Goal: Find specific page/section: Find specific page/section

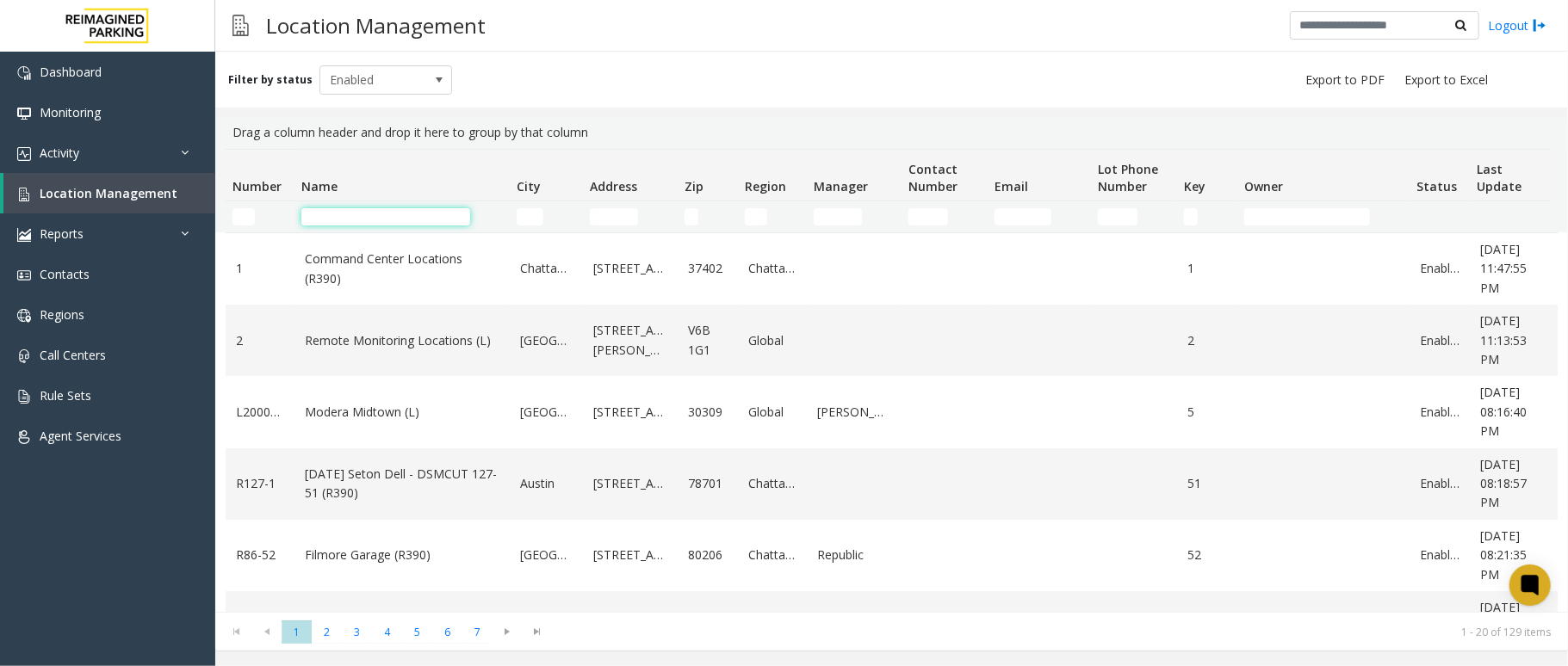
click at [384, 218] on input "Name Filter" at bounding box center [385, 217] width 169 height 17
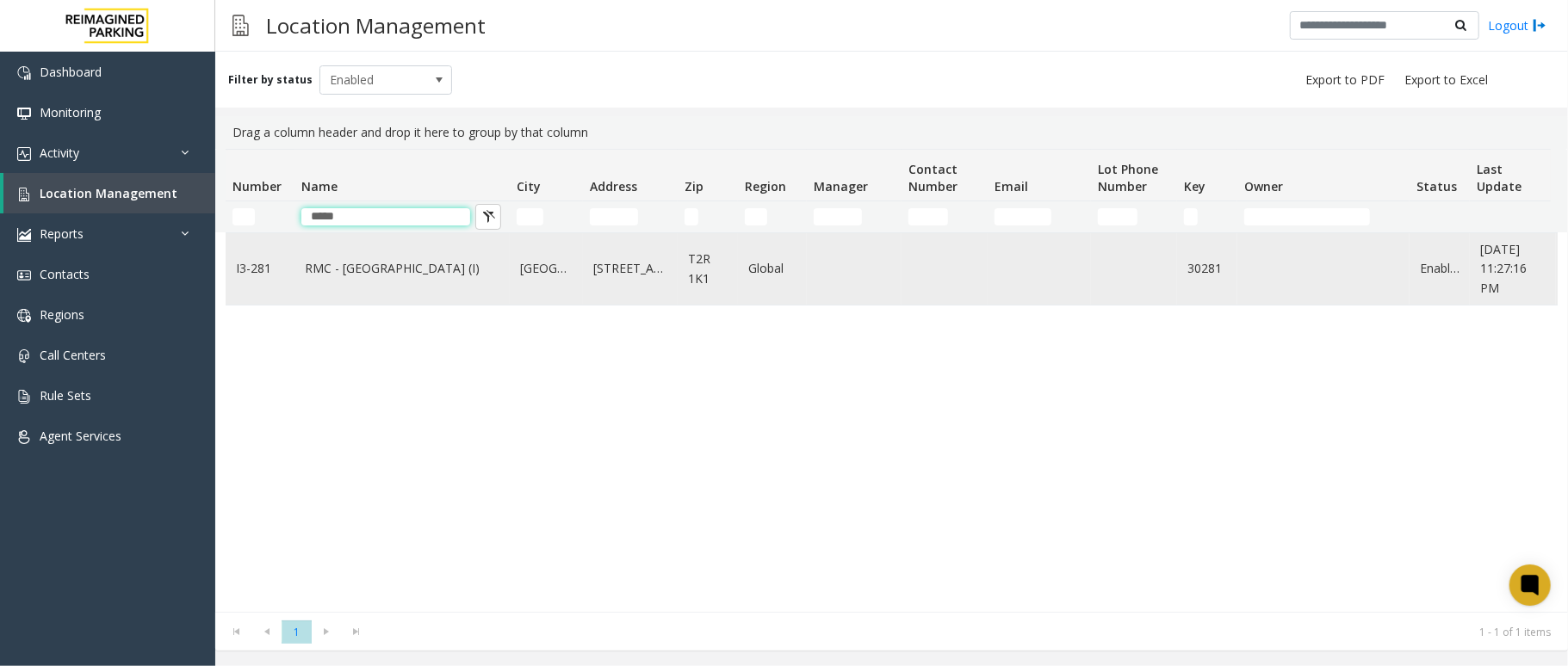
type input "*****"
click at [344, 269] on link "RMC - [GEOGRAPHIC_DATA] (I)" at bounding box center [402, 268] width 194 height 19
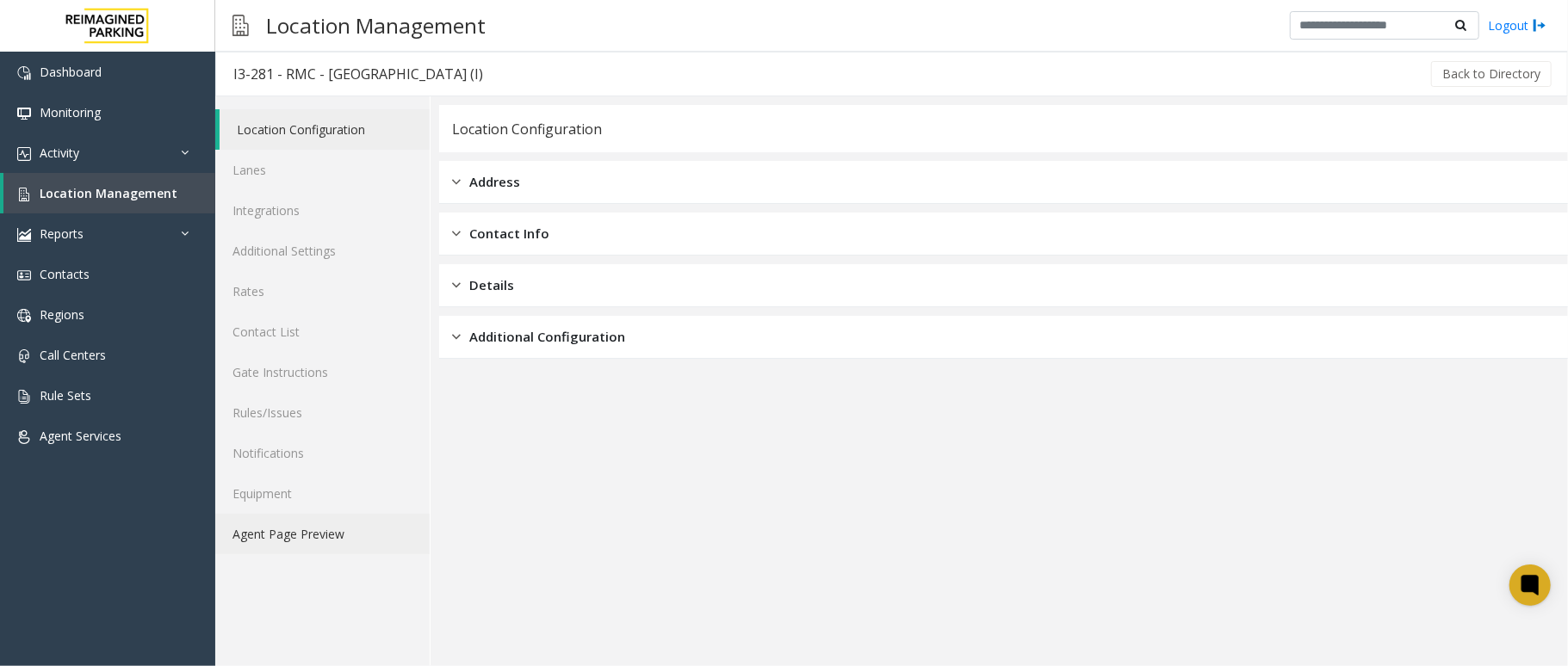
click at [342, 524] on link "Agent Page Preview" at bounding box center [322, 533] width 214 height 40
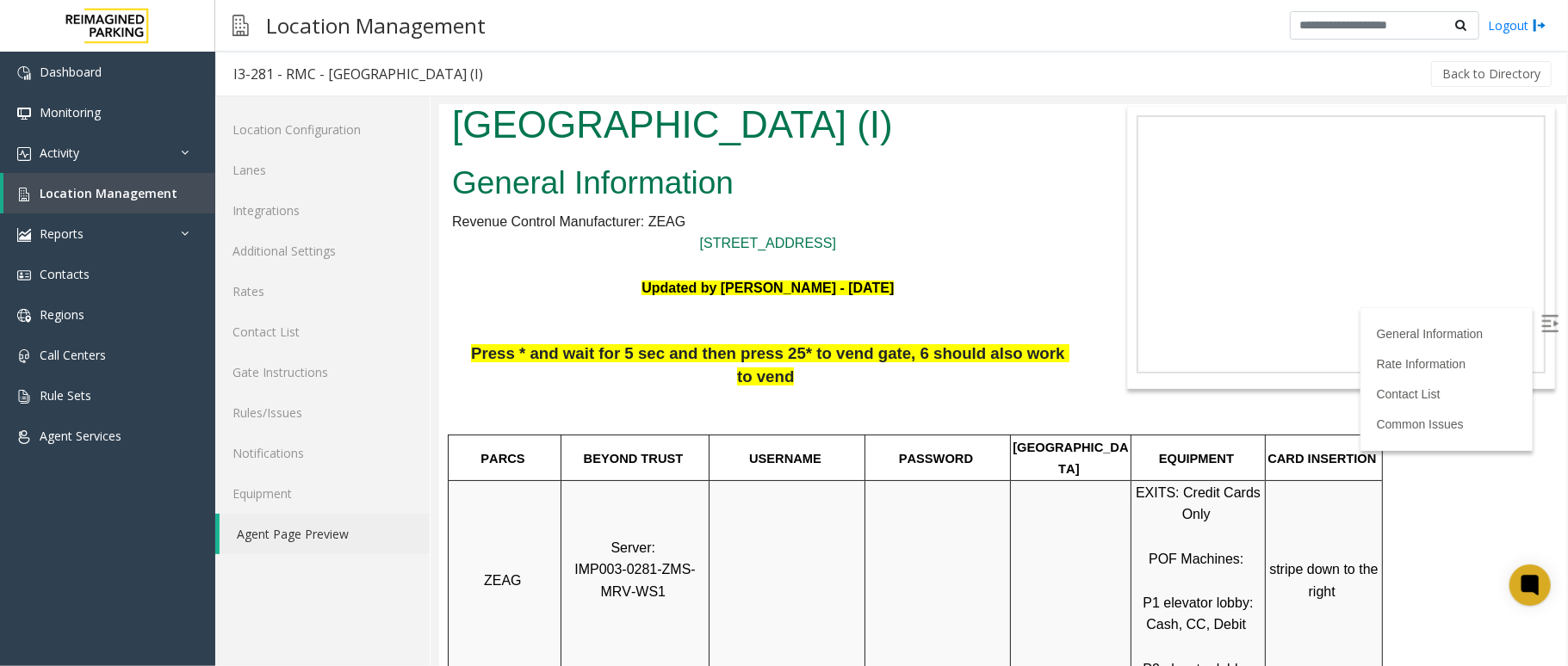
scroll to position [114, 0]
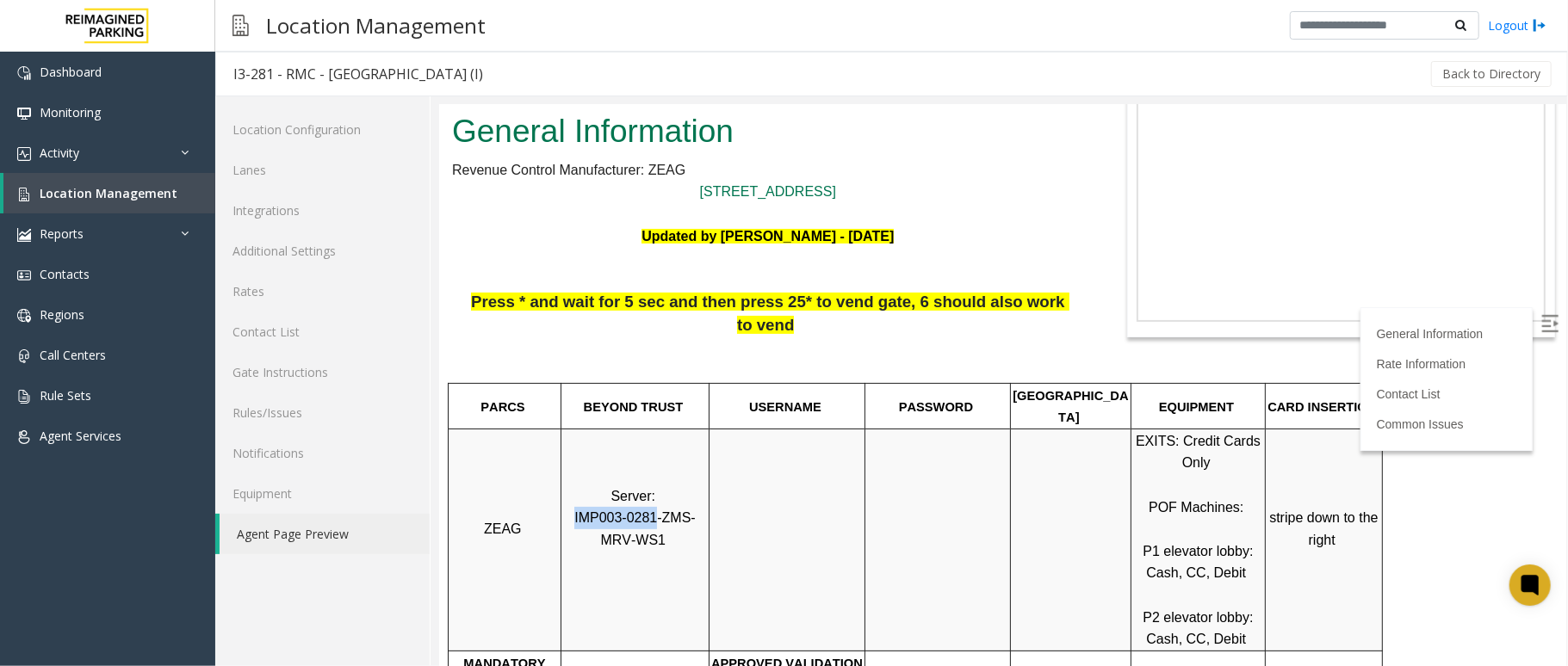
drag, startPoint x: 637, startPoint y: 473, endPoint x: 565, endPoint y: 478, distance: 72.2
click at [574, 510] on span "IMP003-0281-ZMS-MRV-WS1" at bounding box center [634, 529] width 121 height 37
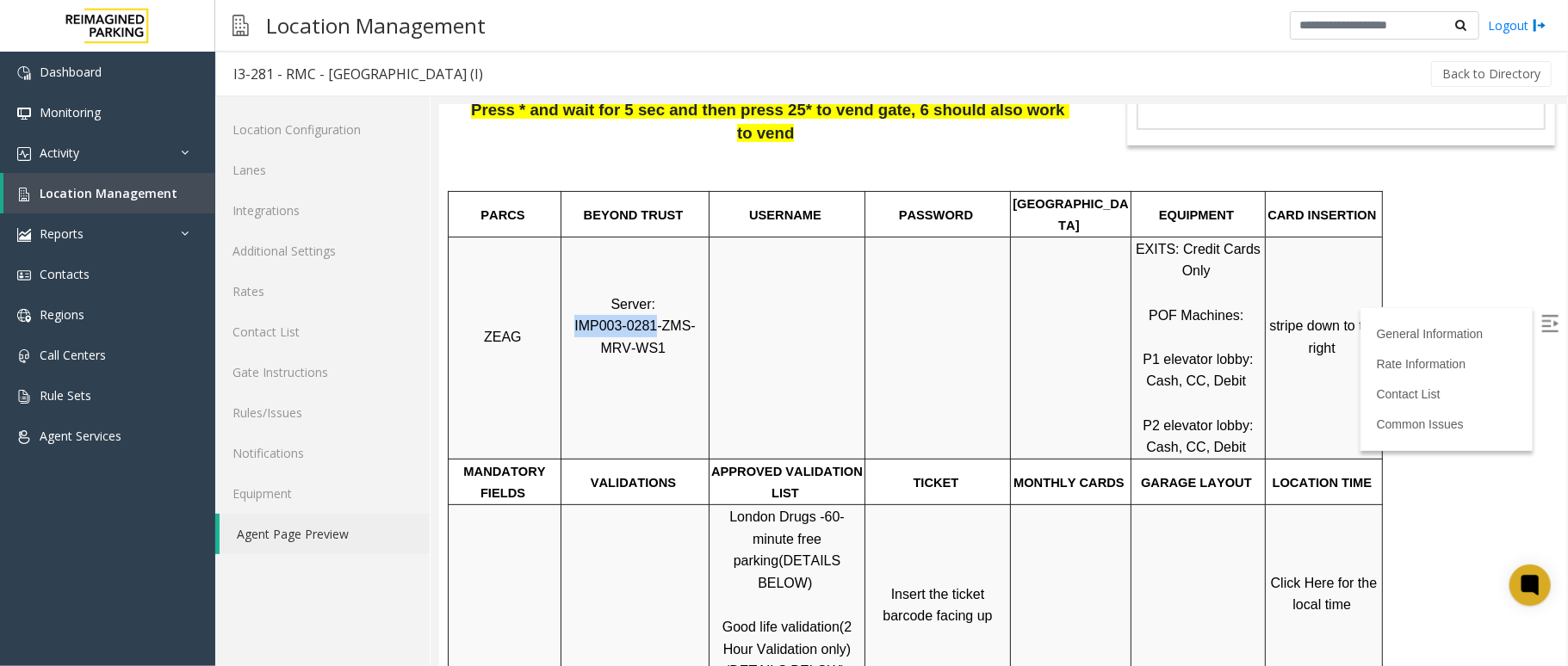
scroll to position [344, 0]
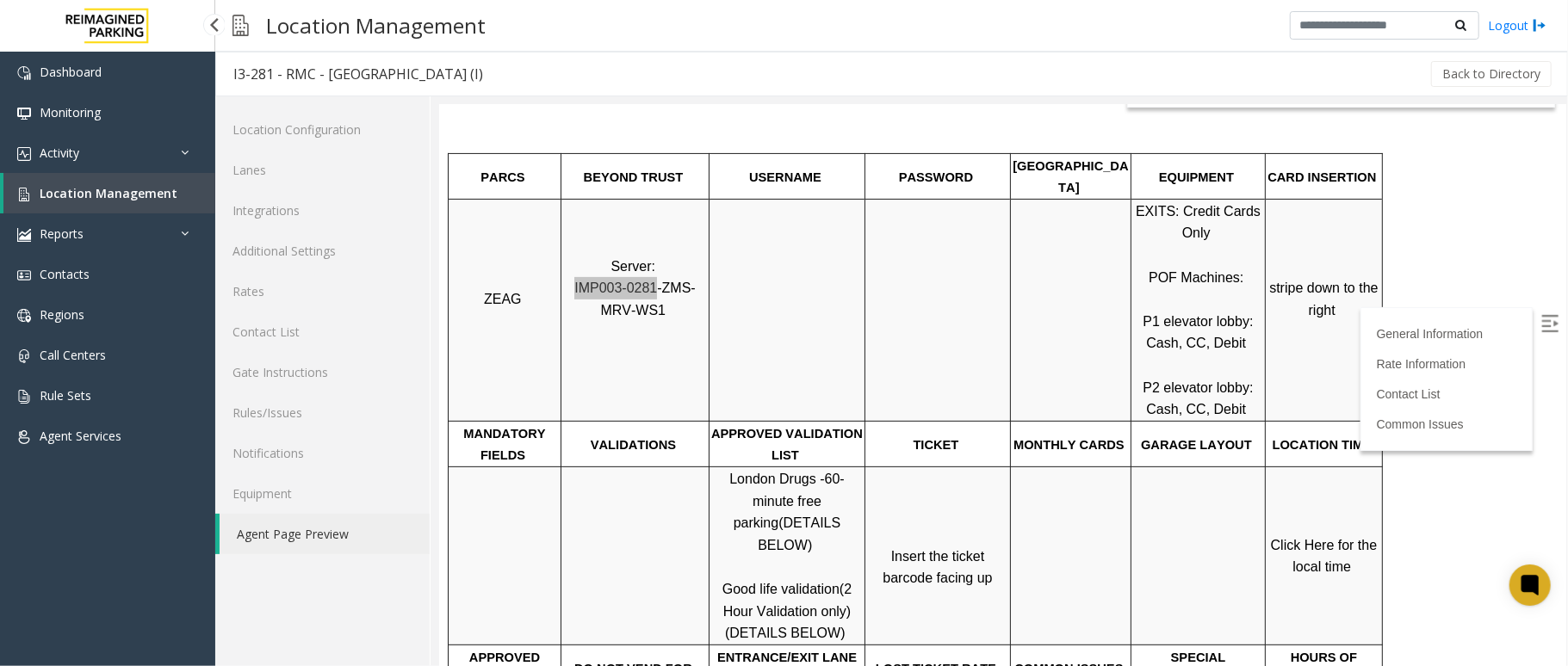
click at [176, 187] on link "Location Management" at bounding box center [110, 193] width 212 height 40
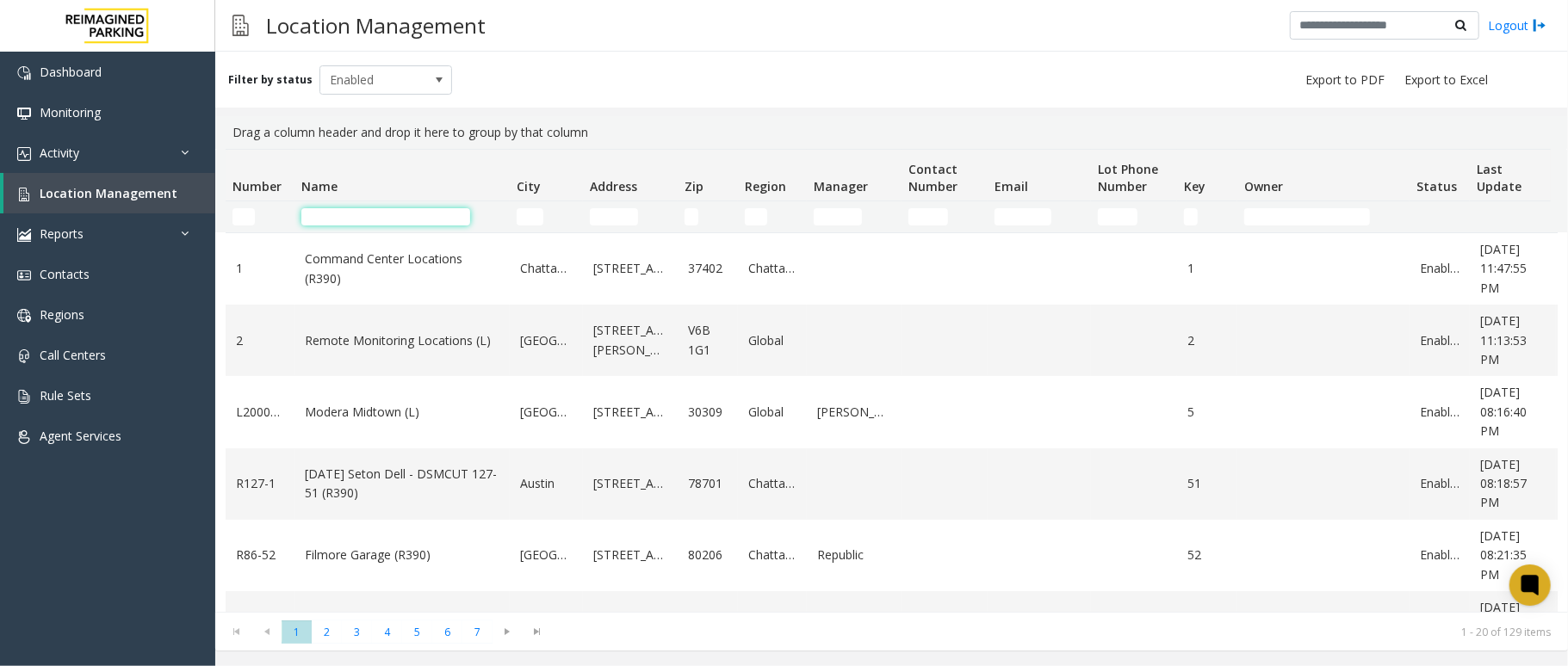
click at [326, 224] on input "Name Filter" at bounding box center [385, 217] width 169 height 17
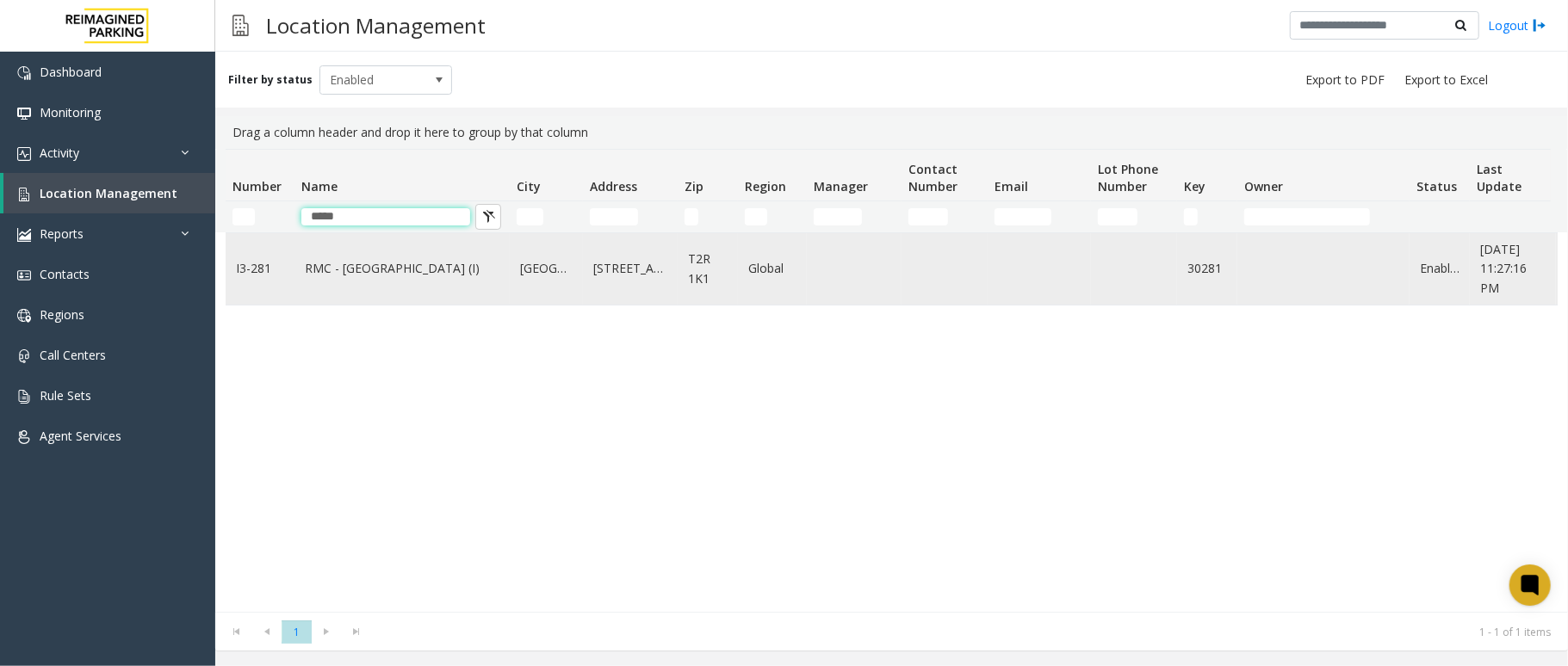
type input "*****"
click at [360, 266] on link "RMC - [GEOGRAPHIC_DATA] (I)" at bounding box center [402, 268] width 194 height 19
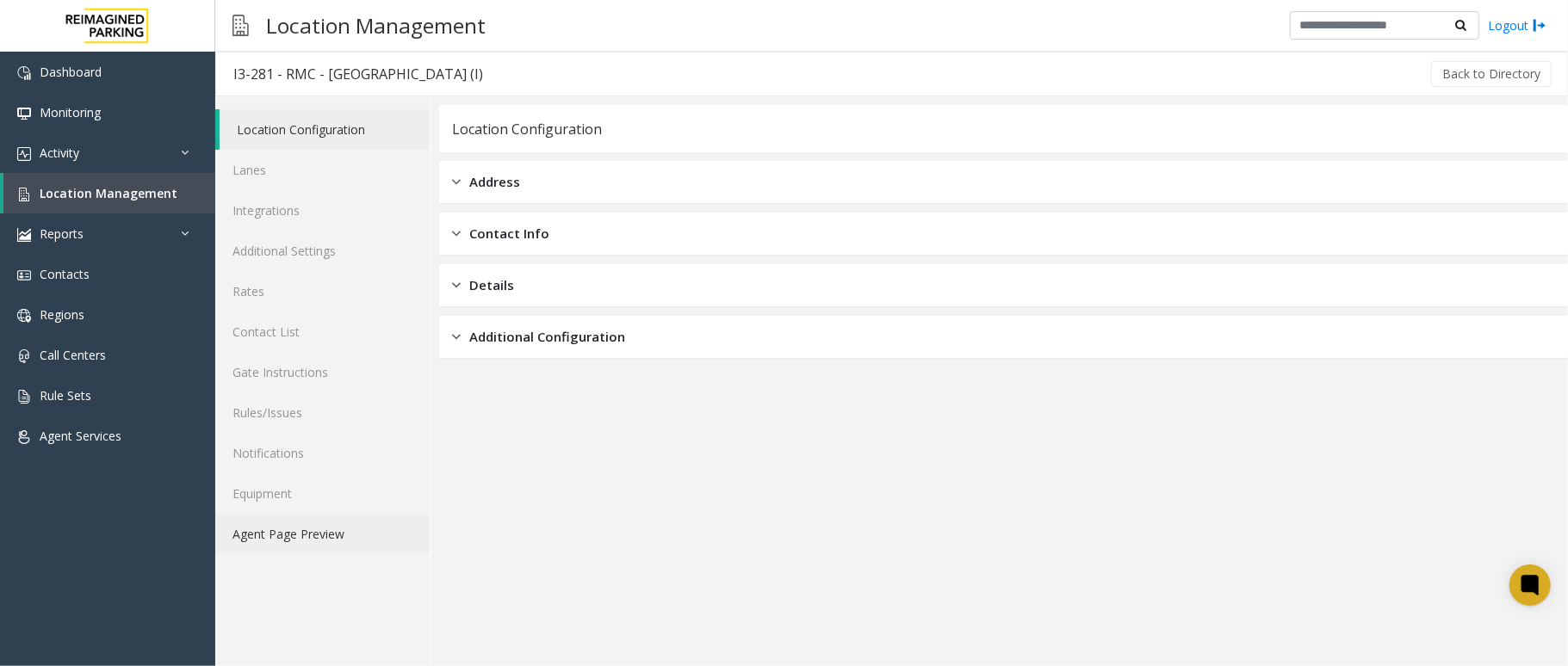
click at [339, 530] on link "Agent Page Preview" at bounding box center [322, 533] width 214 height 40
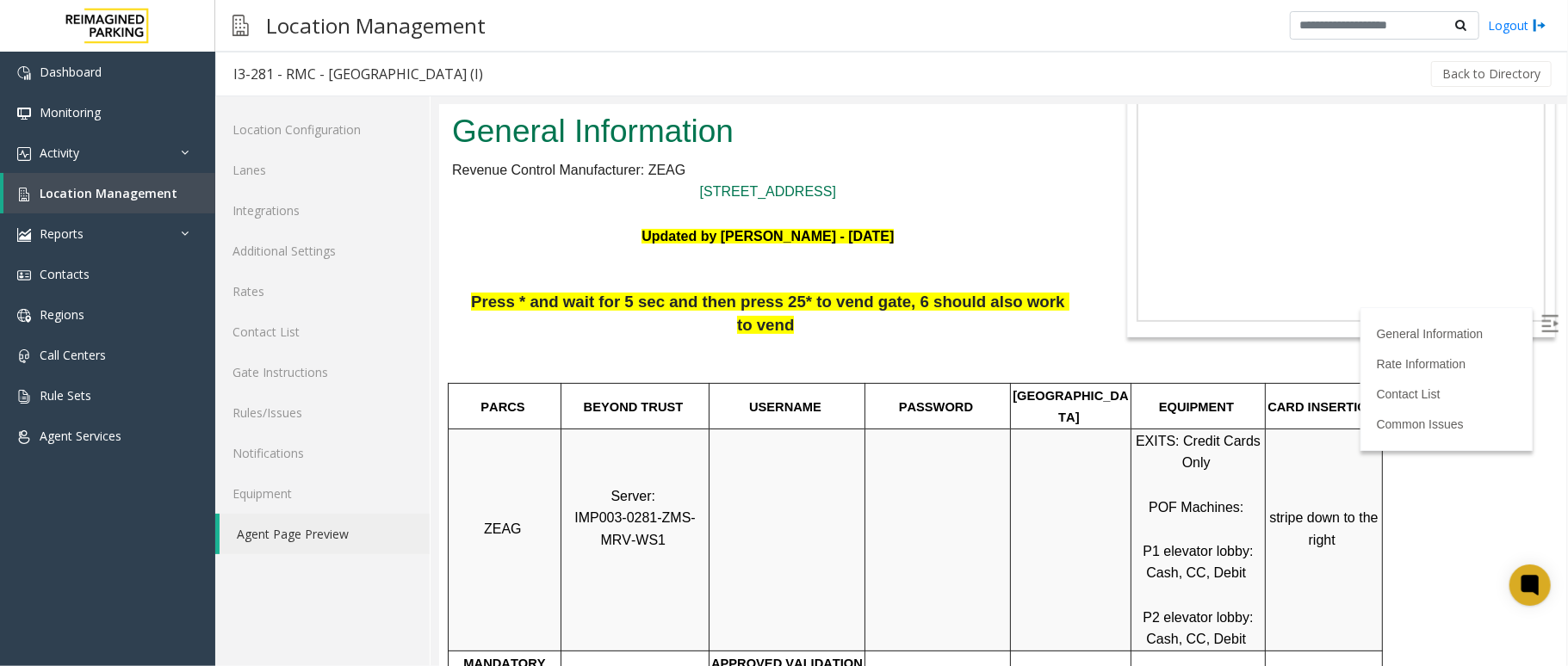
scroll to position [229, 0]
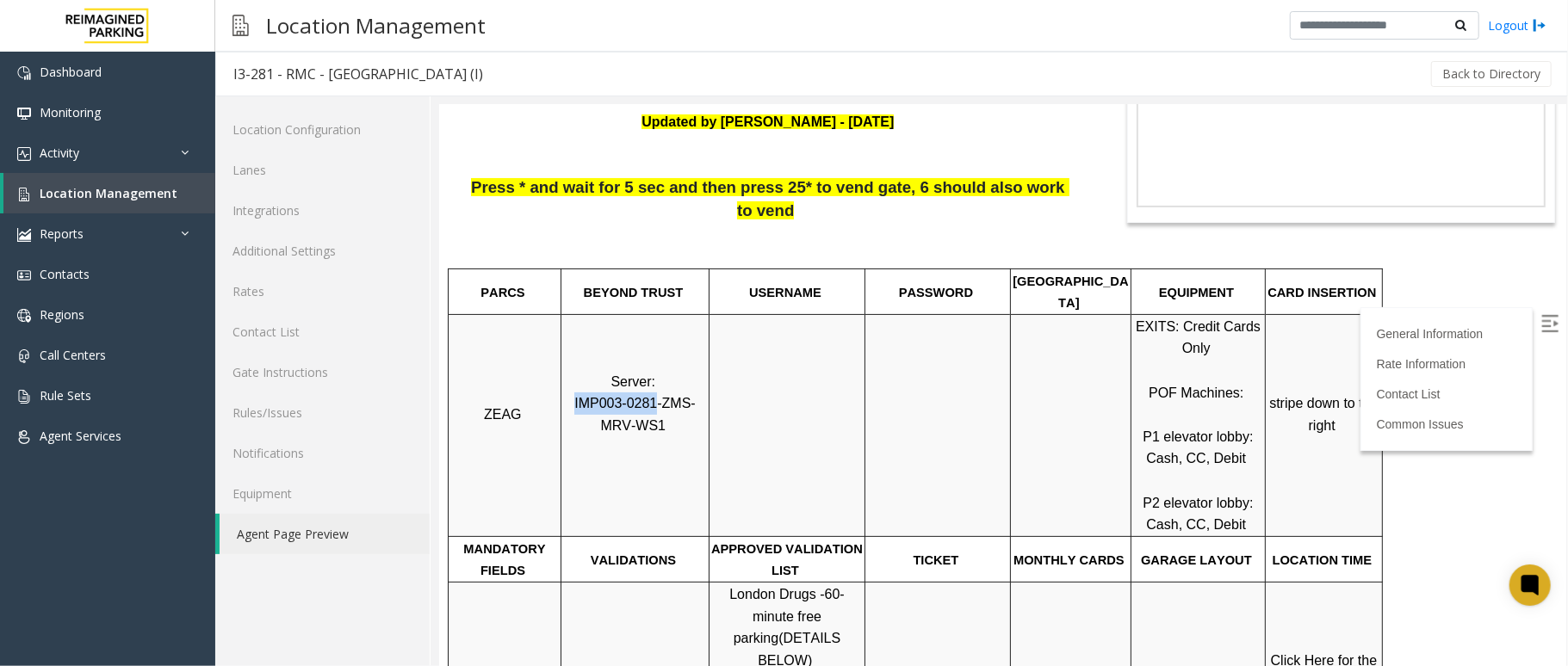
drag, startPoint x: 638, startPoint y: 354, endPoint x: 576, endPoint y: 362, distance: 62.5
click at [574, 395] on span "IMP003-0281-ZMS-MRV-WS1" at bounding box center [634, 414] width 121 height 37
click at [191, 193] on link "Location Management" at bounding box center [110, 193] width 212 height 40
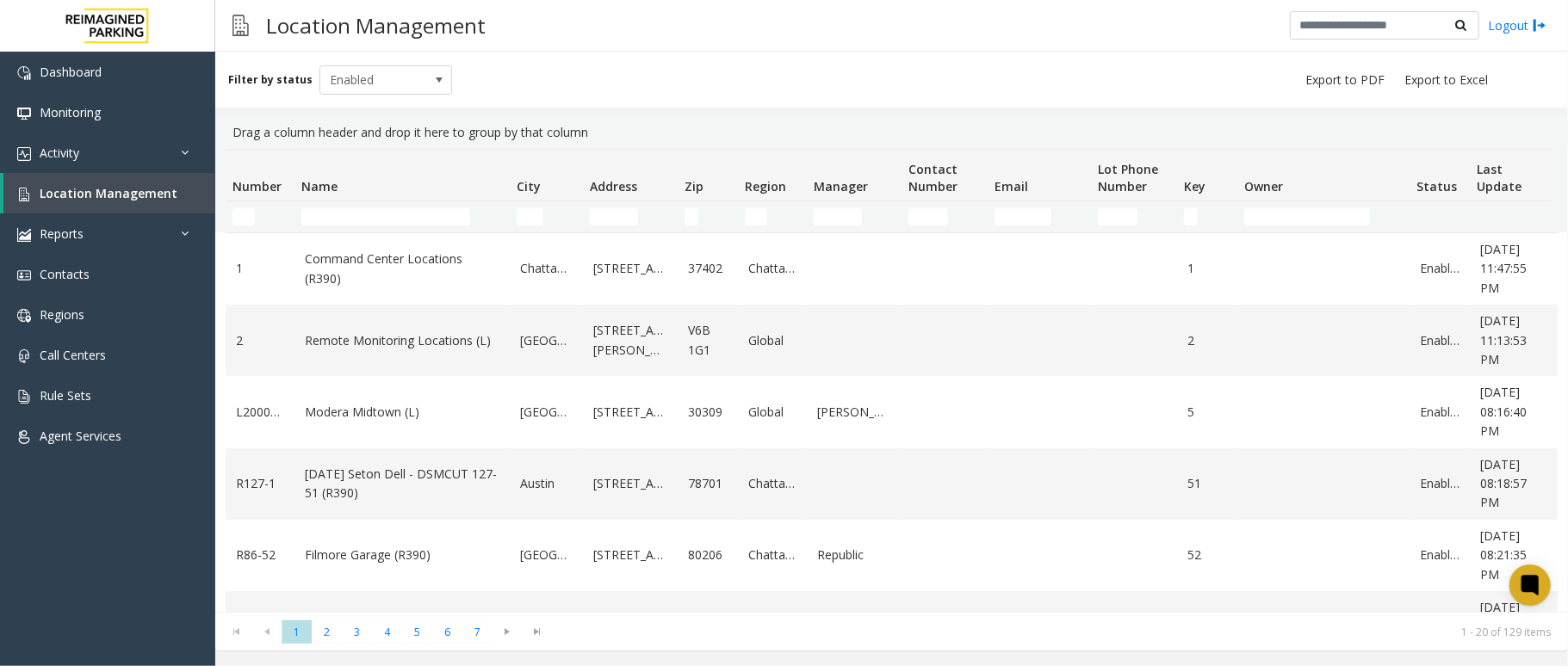
click at [357, 207] on td "Name Filter" at bounding box center [401, 217] width 215 height 31
click at [359, 215] on input "Name Filter" at bounding box center [385, 217] width 169 height 17
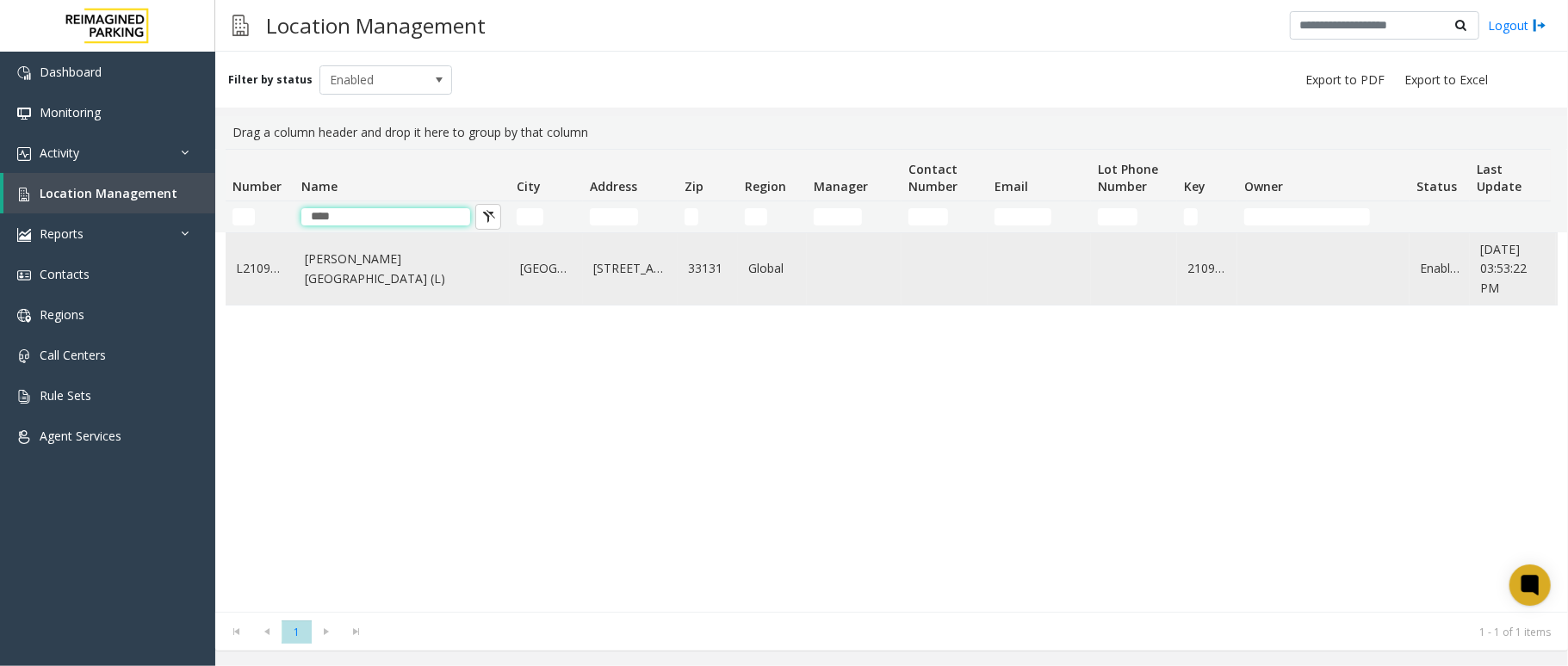
type input "****"
click at [387, 276] on link "[PERSON_NAME][GEOGRAPHIC_DATA] (L)" at bounding box center [402, 268] width 194 height 38
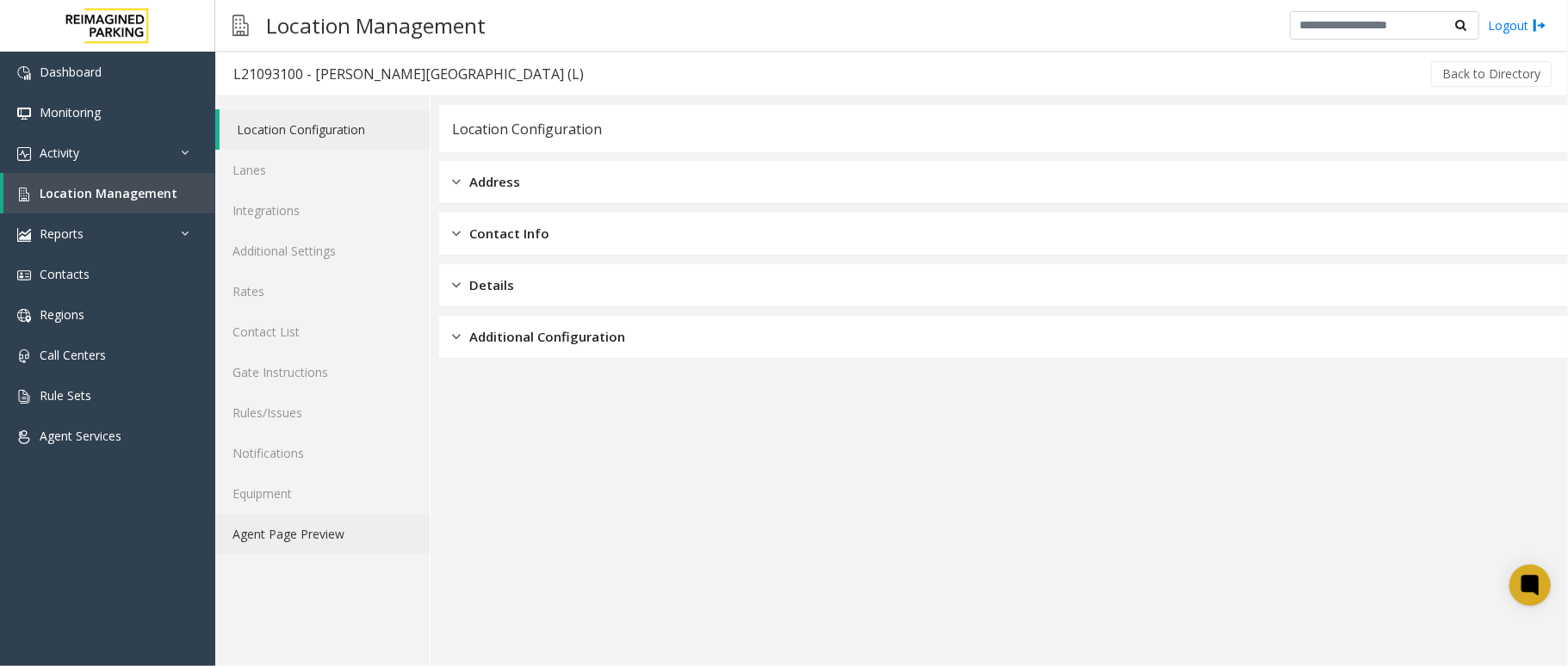
click at [383, 539] on link "Agent Page Preview" at bounding box center [322, 533] width 214 height 40
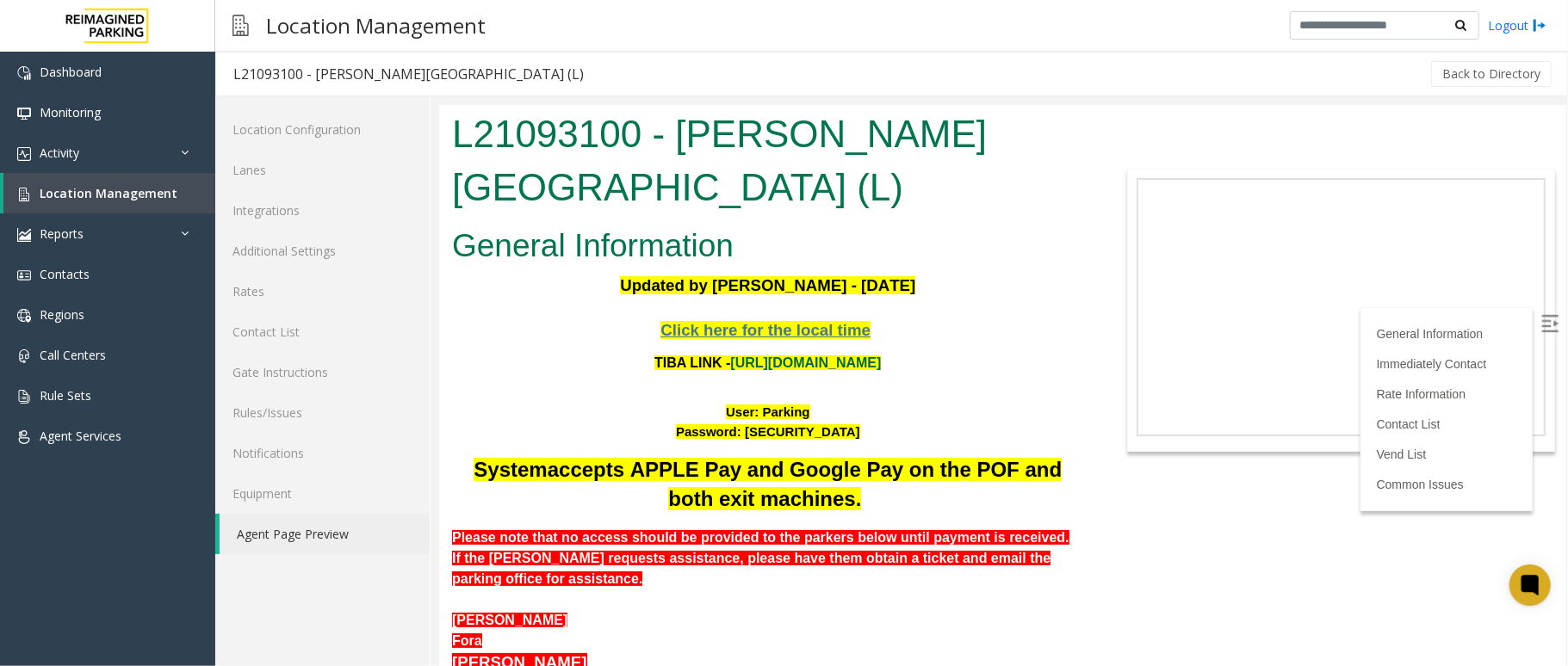
click at [758, 355] on link "[URL][DOMAIN_NAME]" at bounding box center [805, 362] width 151 height 14
click at [803, 355] on link "[URL][DOMAIN_NAME]" at bounding box center [805, 362] width 151 height 14
click at [793, 320] on span "Click here for the local time" at bounding box center [765, 329] width 210 height 18
click at [821, 320] on span "Click here for the local time" at bounding box center [765, 329] width 210 height 18
click at [804, 320] on span "Click here for the local time" at bounding box center [765, 329] width 210 height 18
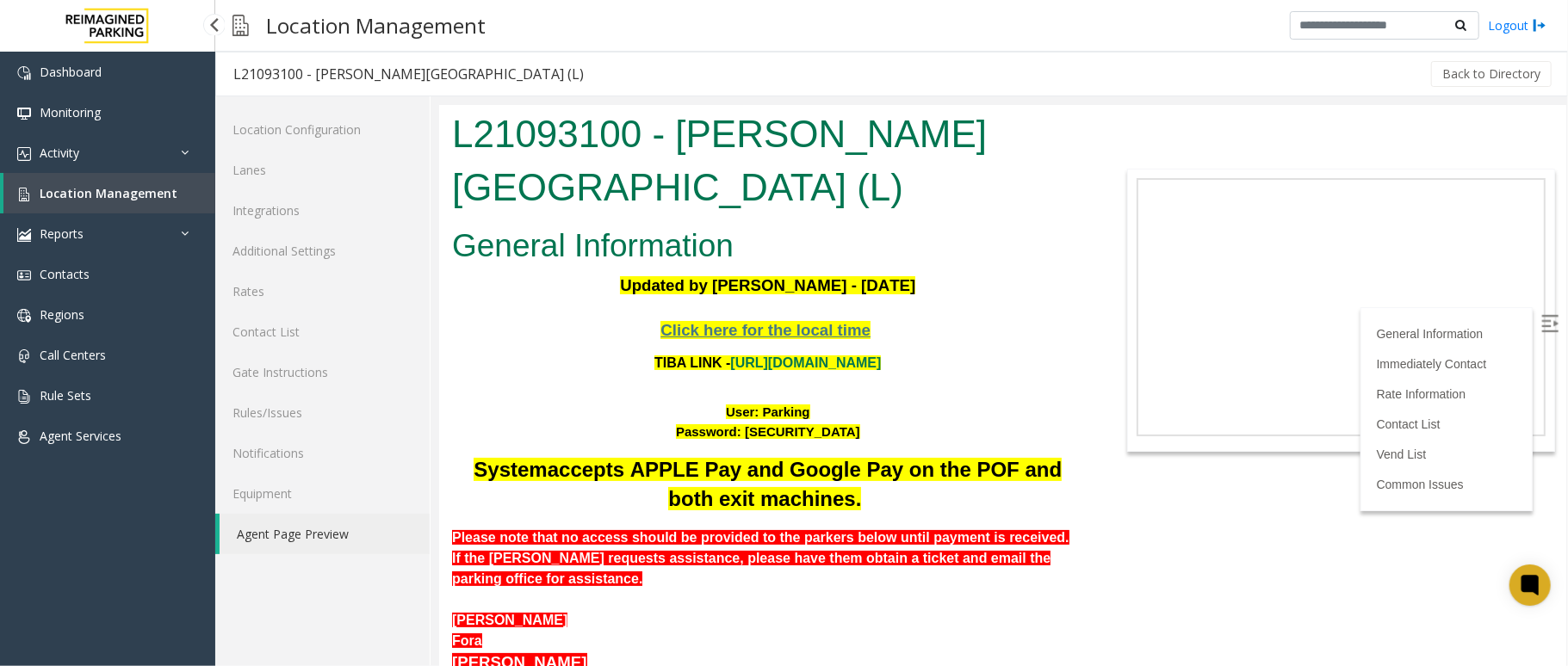
click at [112, 194] on span "Location Management" at bounding box center [108, 193] width 137 height 16
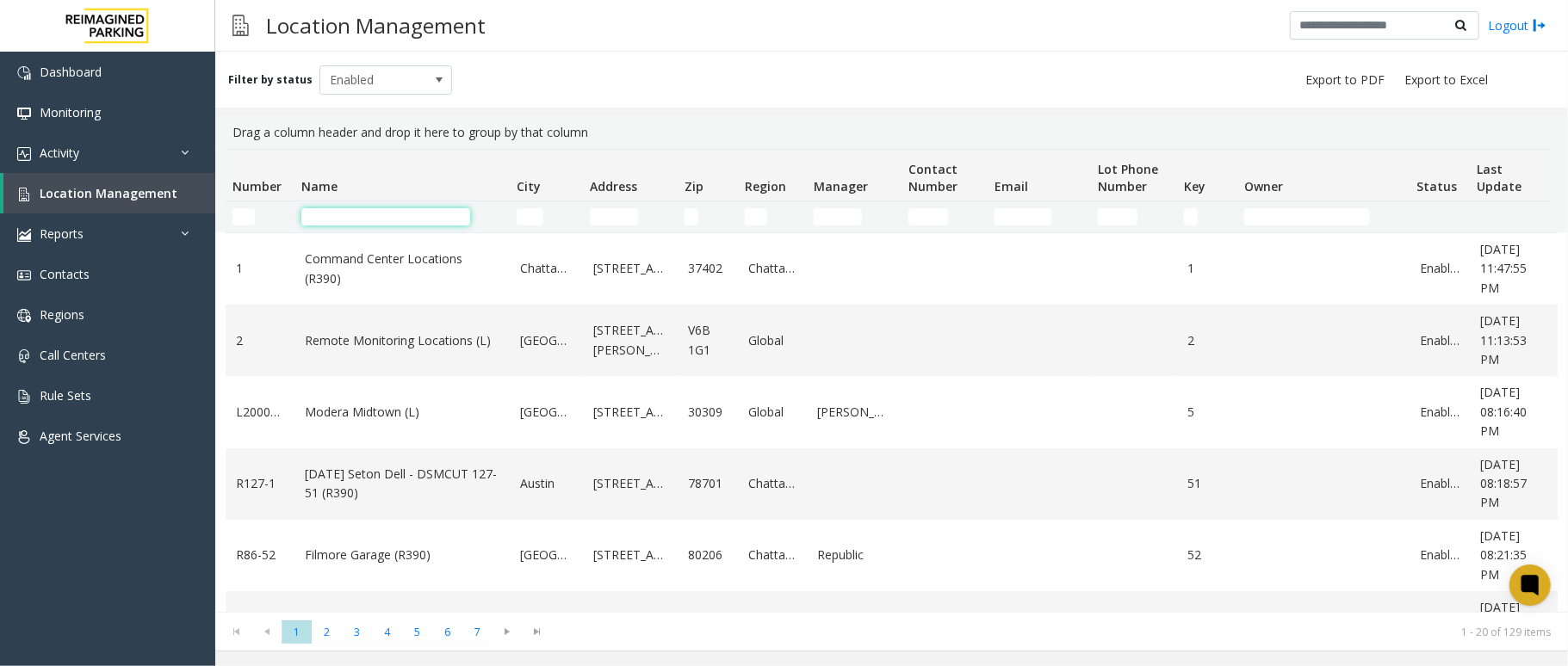
click at [401, 211] on input "Name Filter" at bounding box center [385, 217] width 169 height 17
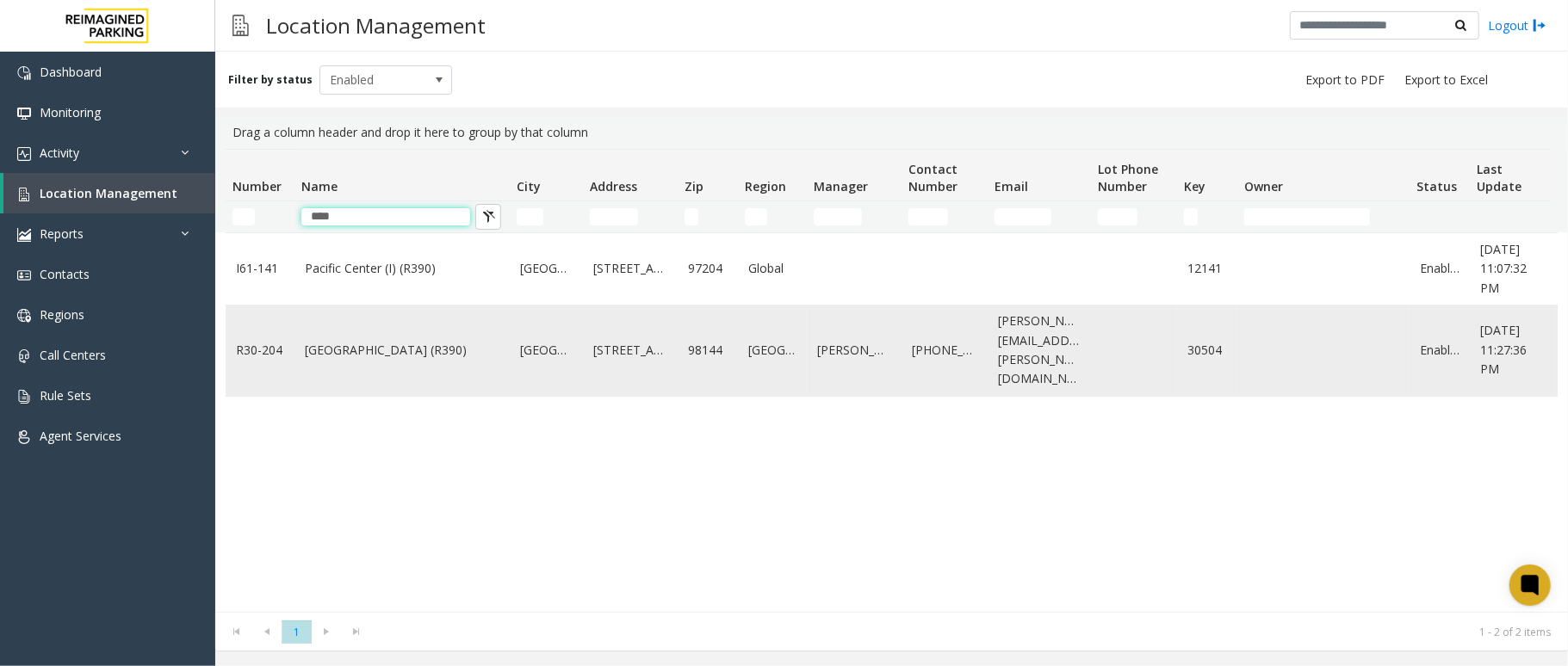
type input "****"
click at [452, 342] on link "[GEOGRAPHIC_DATA] (R390)" at bounding box center [402, 349] width 194 height 19
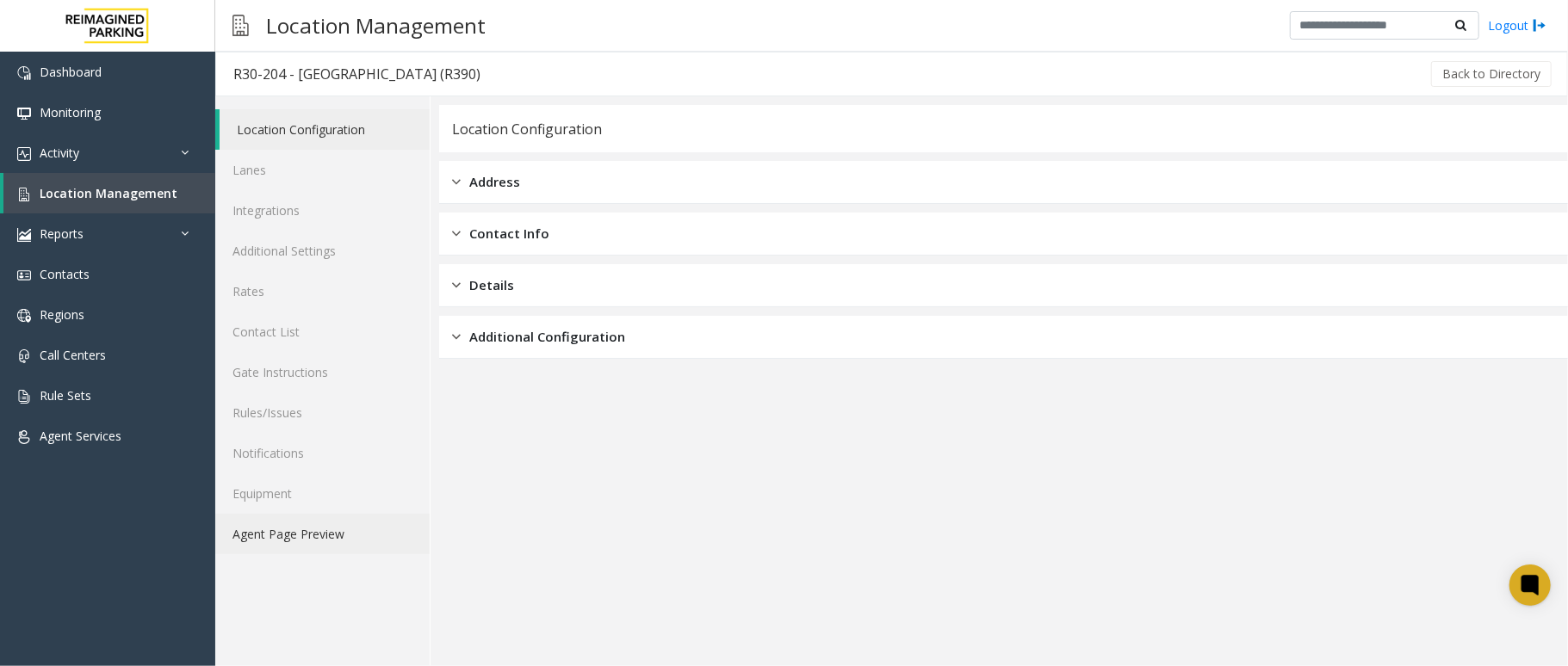
click at [384, 531] on link "Agent Page Preview" at bounding box center [322, 533] width 214 height 40
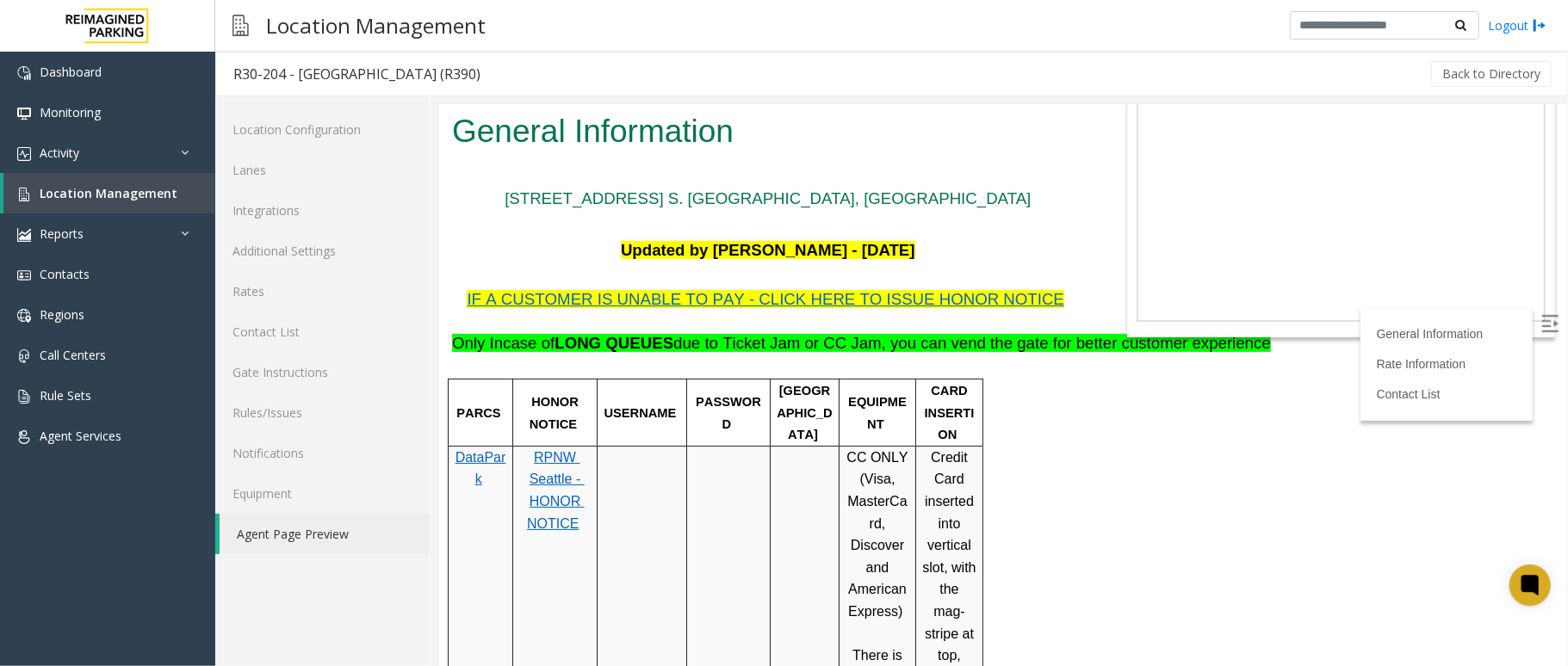
scroll to position [229, 0]
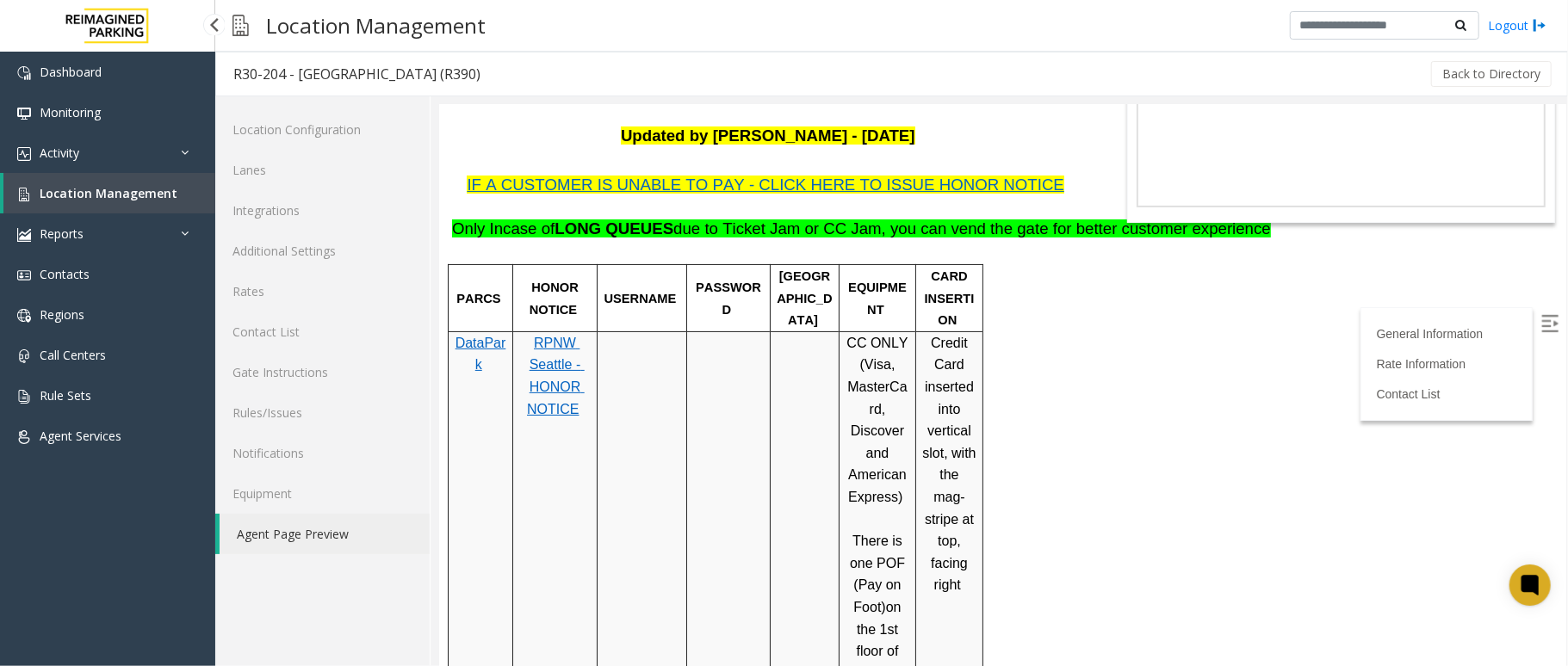
click at [162, 196] on span "Location Management" at bounding box center [108, 193] width 137 height 16
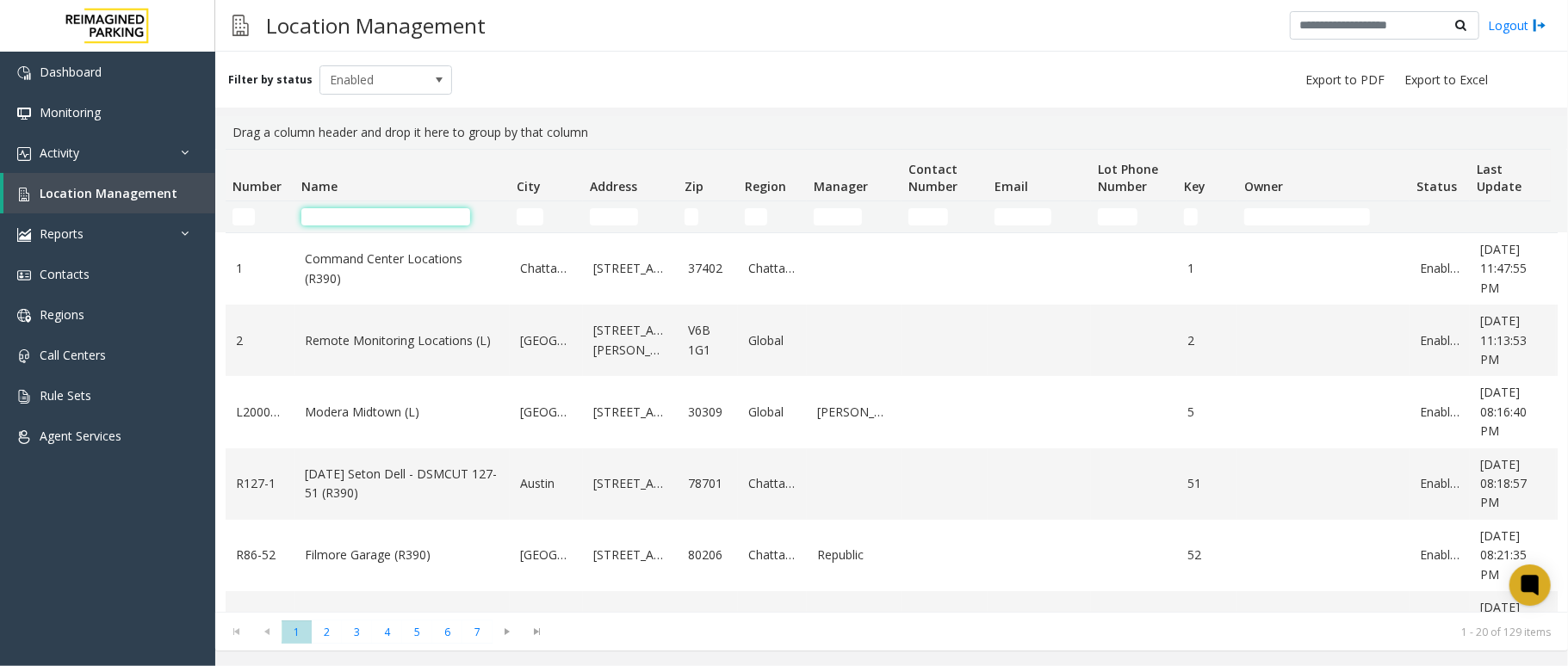
click at [433, 213] on input "Name Filter" at bounding box center [385, 217] width 169 height 17
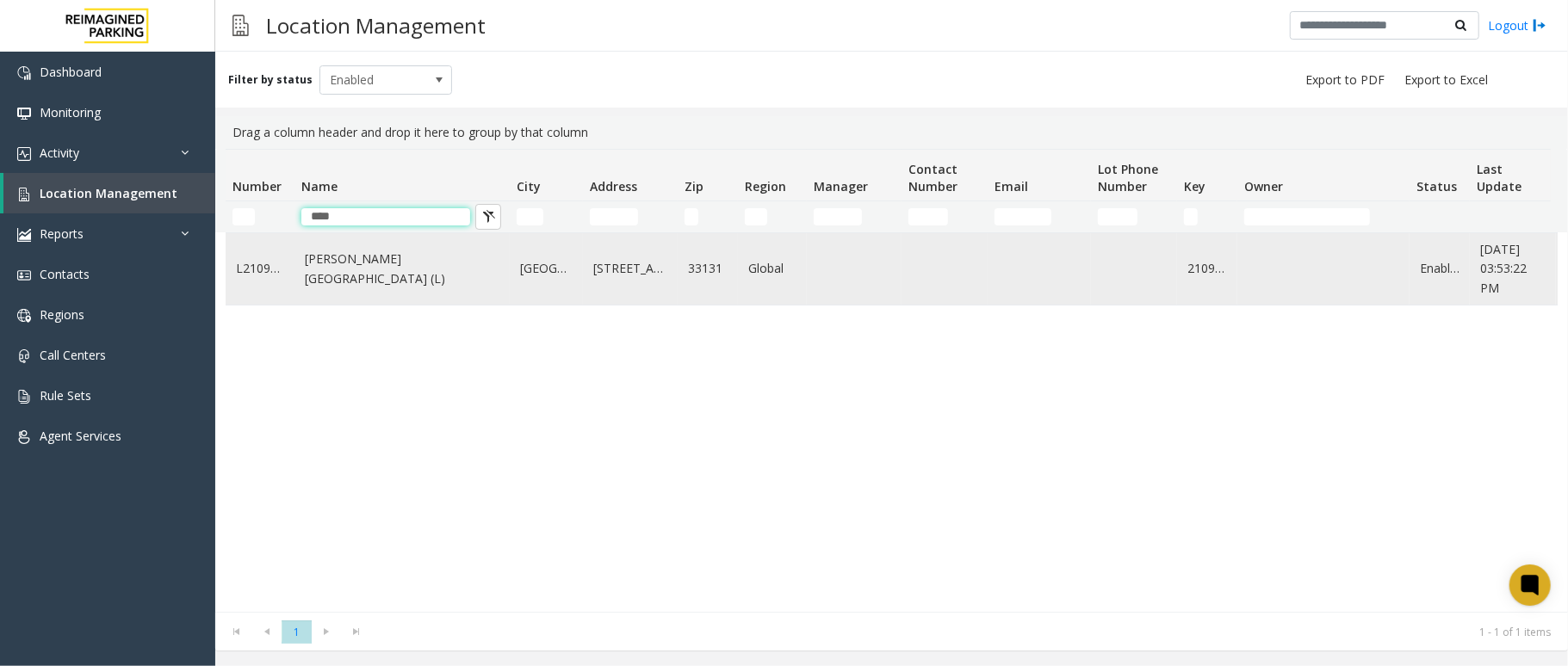
type input "****"
click at [417, 277] on link "[PERSON_NAME][GEOGRAPHIC_DATA] (L)" at bounding box center [402, 268] width 194 height 38
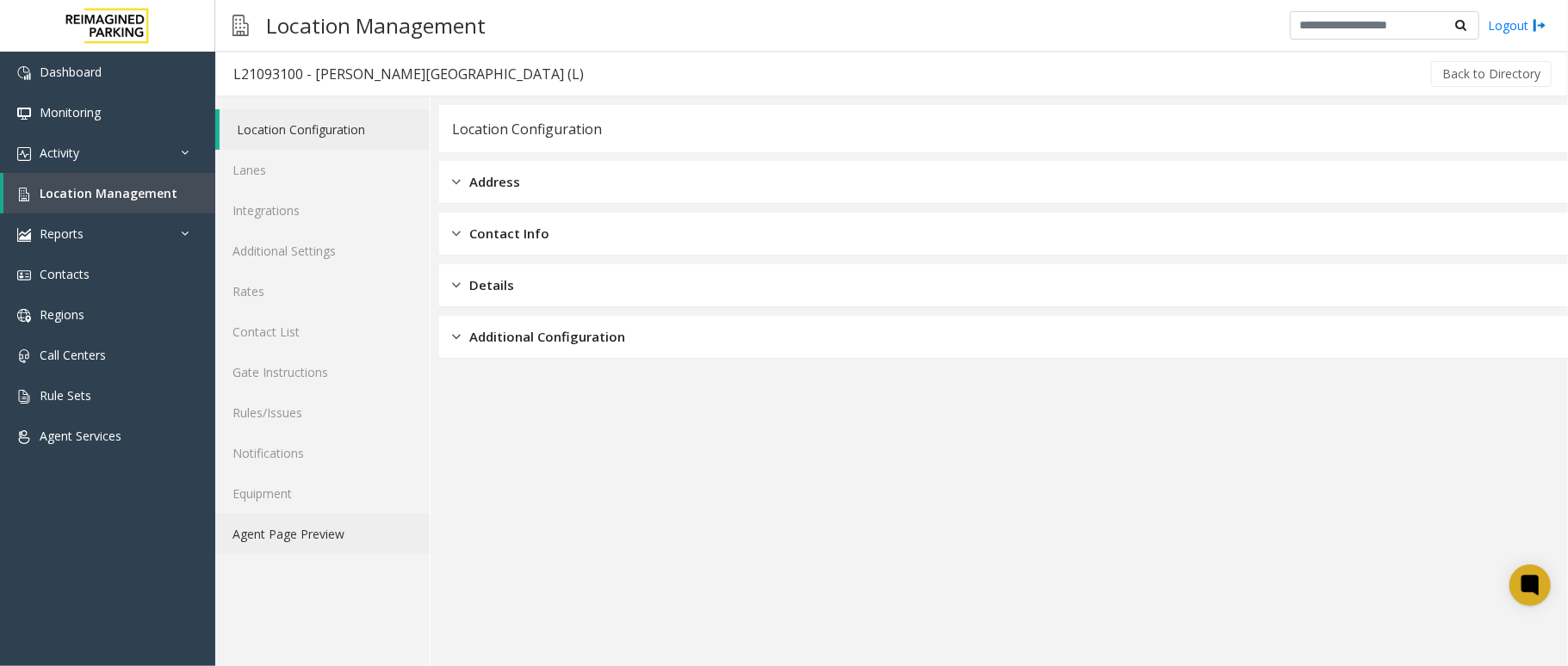
click at [359, 524] on link "Agent Page Preview" at bounding box center [322, 533] width 214 height 40
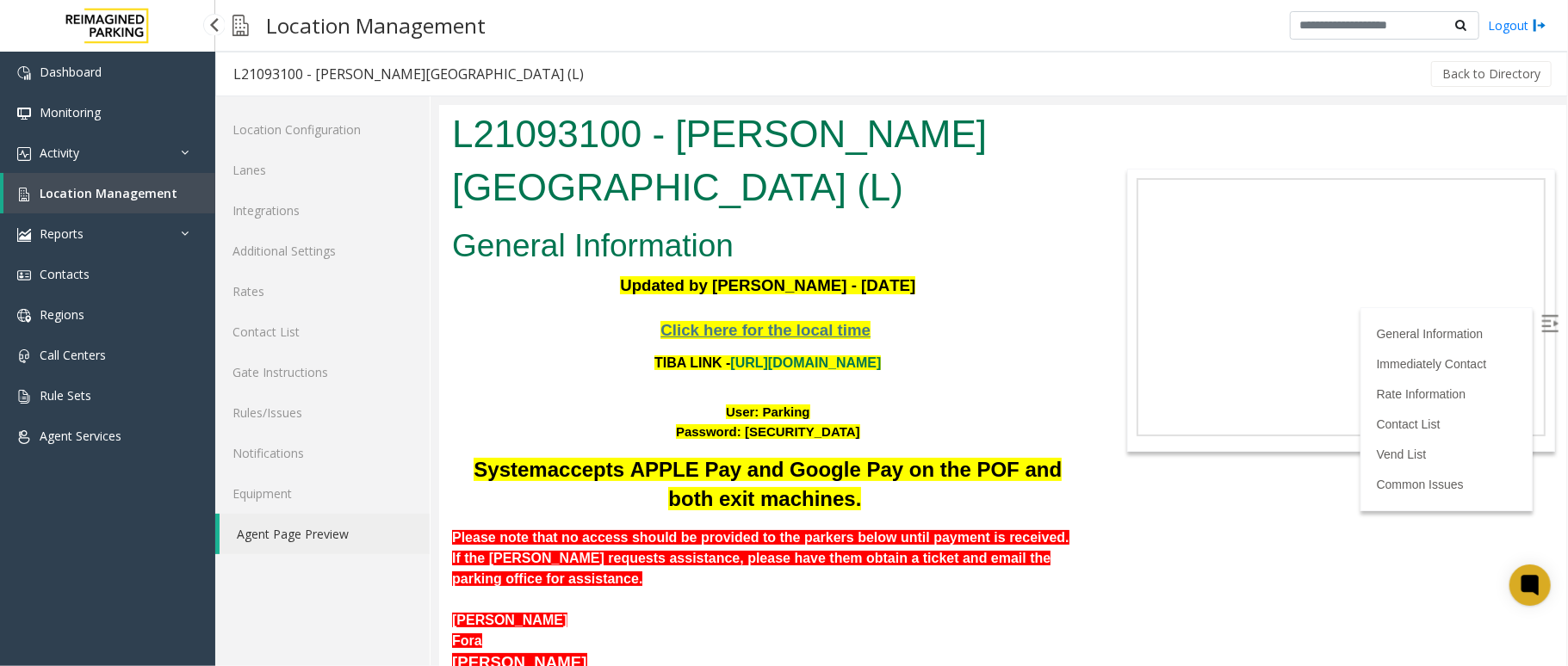
click at [141, 200] on span "Location Management" at bounding box center [108, 193] width 137 height 16
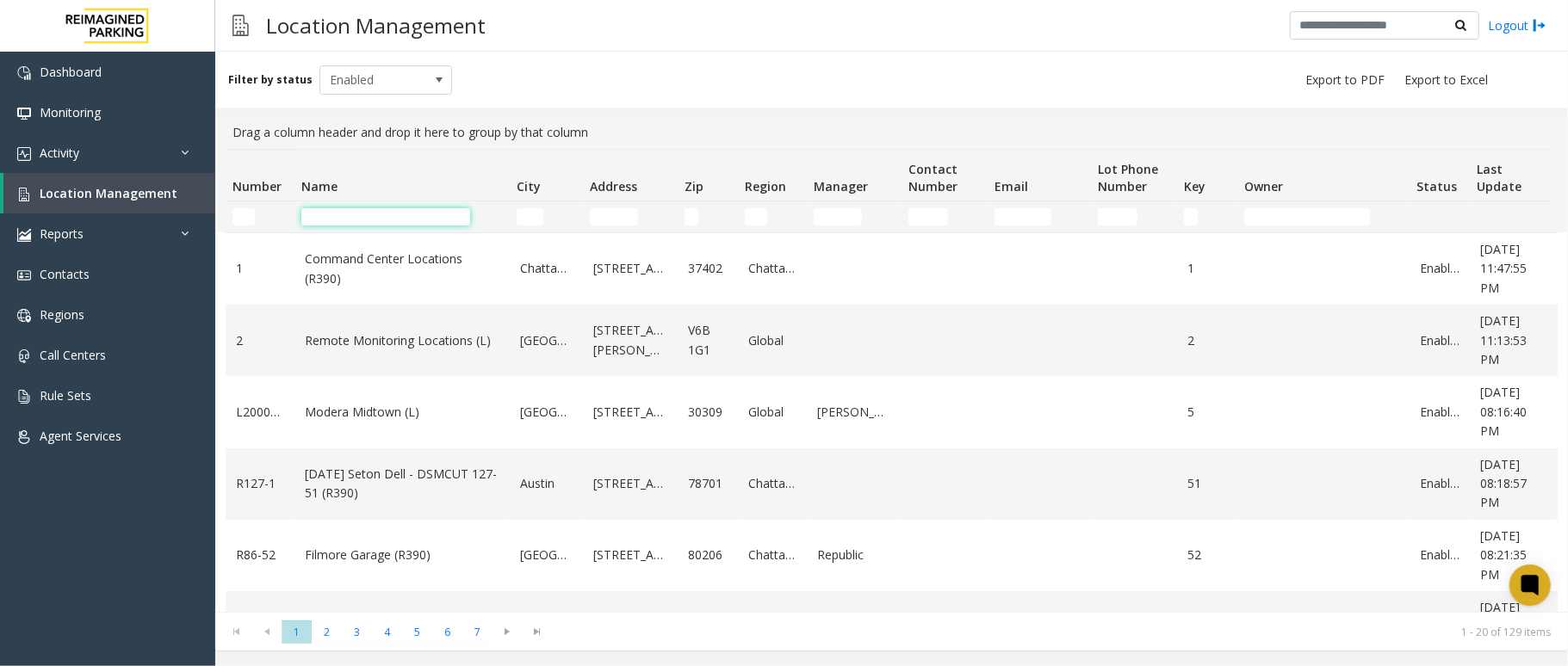
click at [380, 218] on input "Name Filter" at bounding box center [385, 217] width 169 height 17
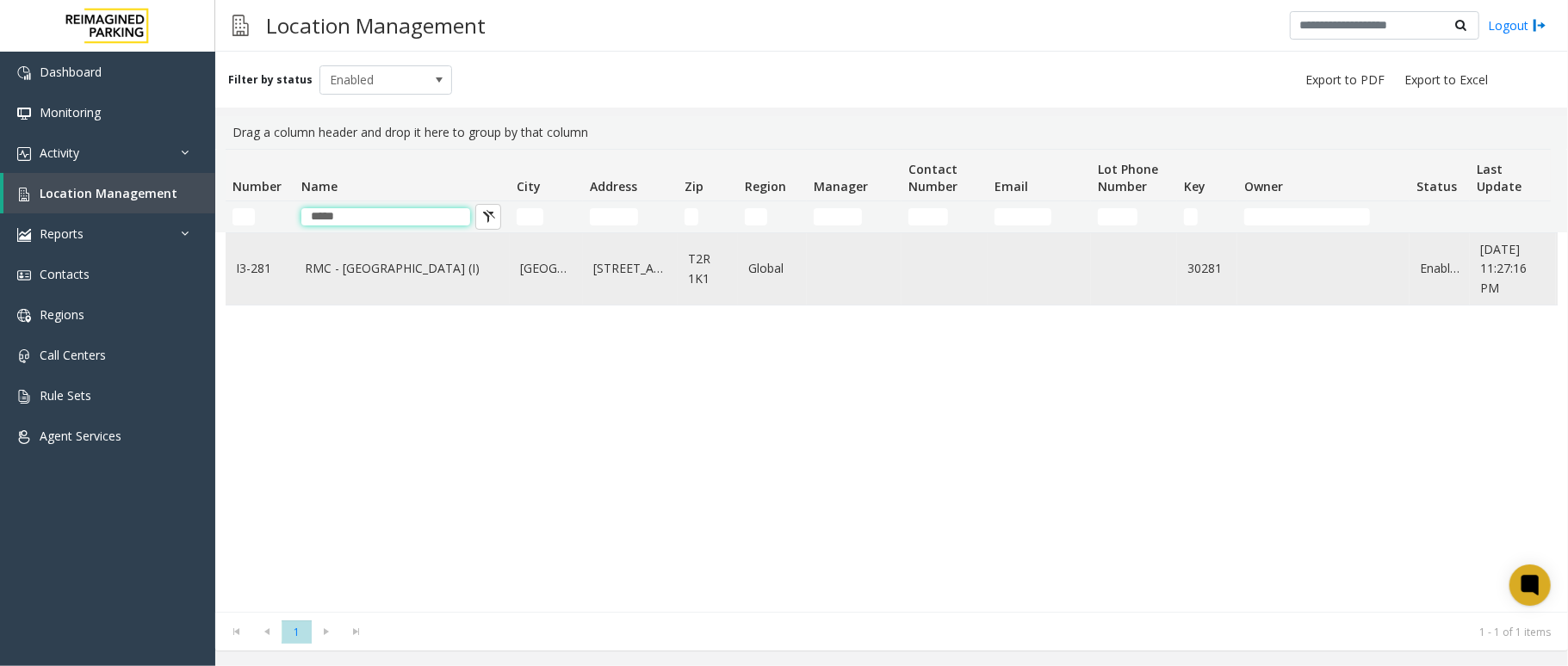
type input "*****"
click at [387, 269] on link "RMC - [GEOGRAPHIC_DATA] (I)" at bounding box center [402, 268] width 194 height 19
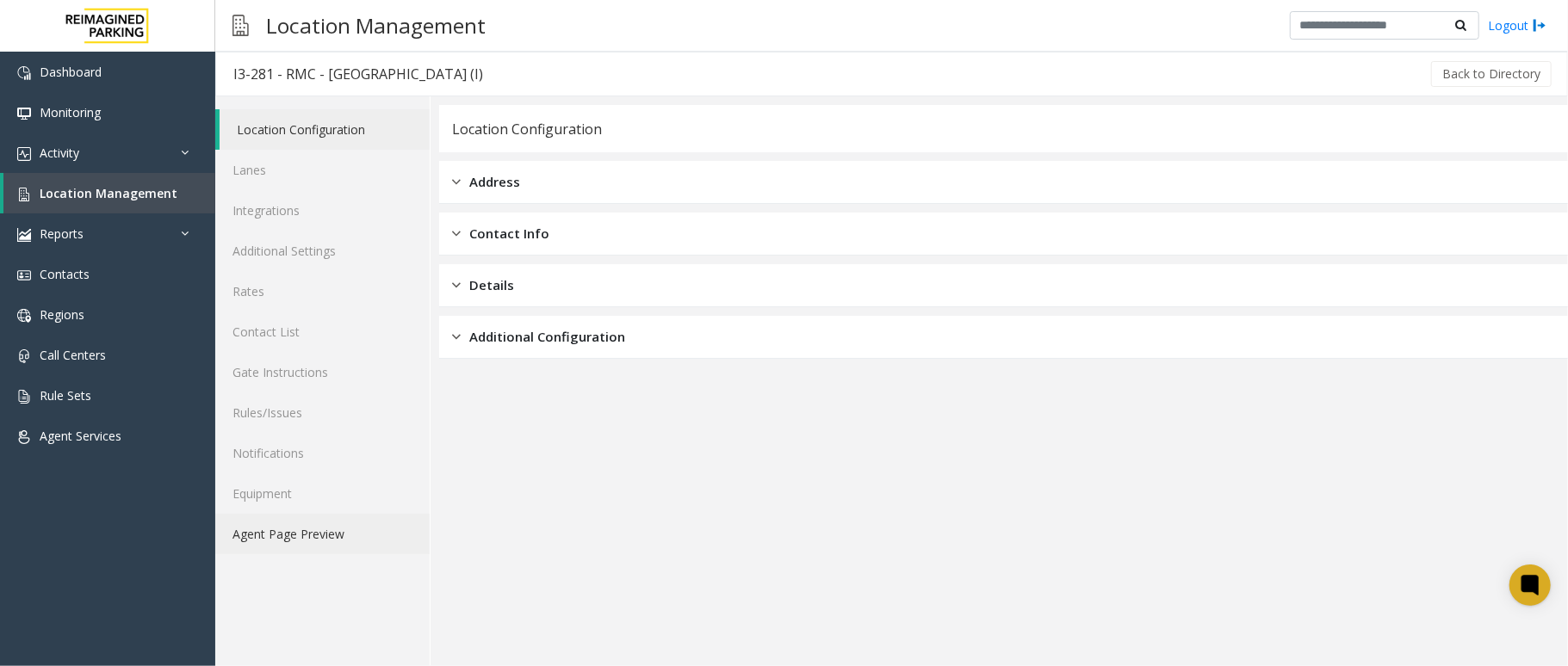
click at [274, 523] on link "Agent Page Preview" at bounding box center [322, 533] width 214 height 40
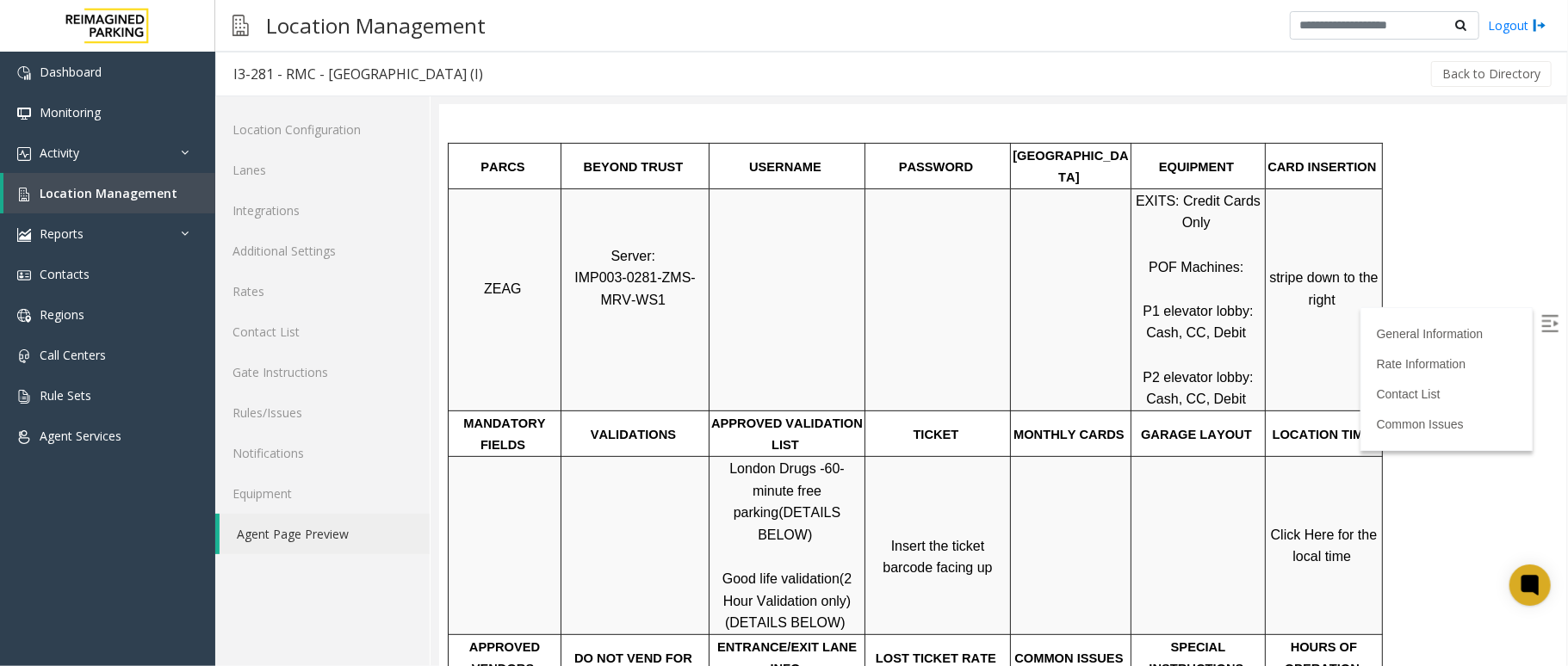
scroll to position [344, 0]
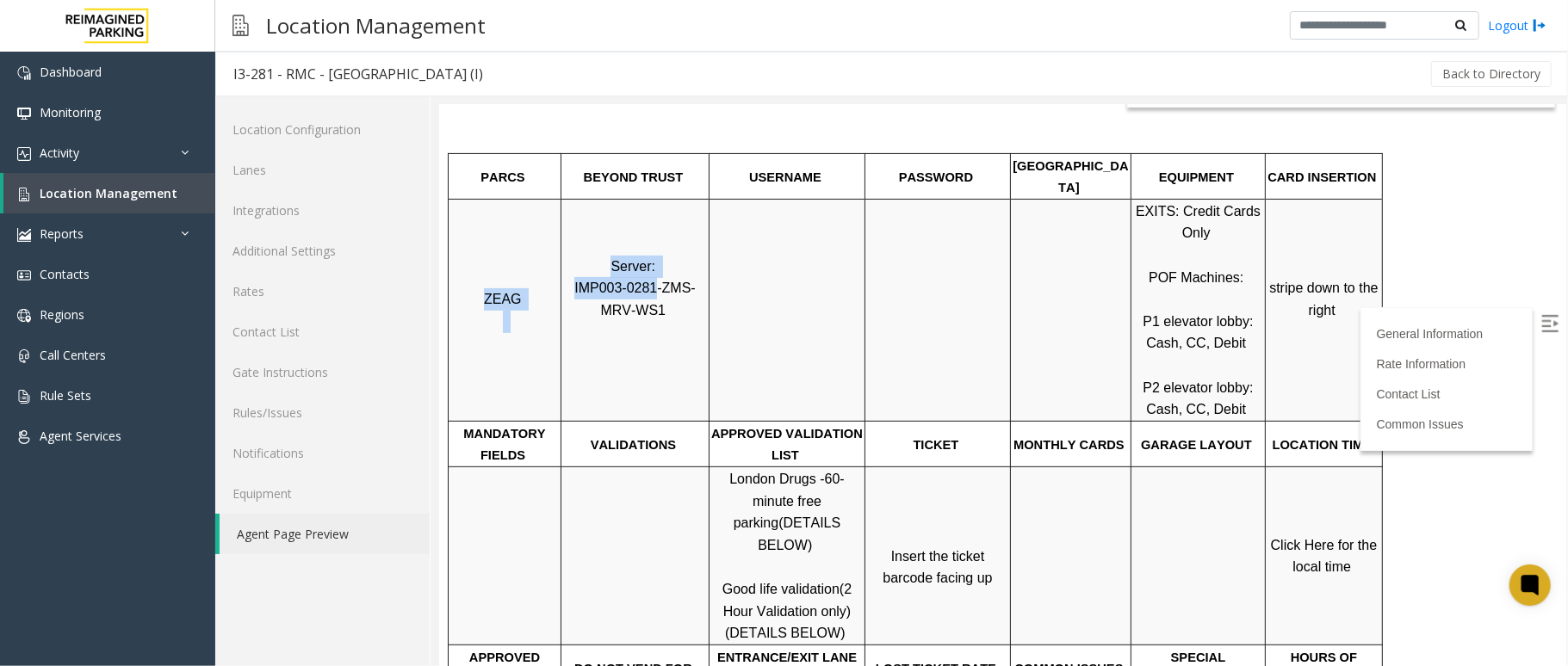
drag, startPoint x: 638, startPoint y: 239, endPoint x: 559, endPoint y: 247, distance: 79.4
click at [559, 247] on tr "ZEAG Server: IMP003-0281-ZMS-MRV-WS1 EXITS: Credit Cards Only POF Machines: P1 …" at bounding box center [915, 308] width 935 height 222
click at [574, 280] on span "IMP003-0281-ZMS-MRV-WS1" at bounding box center [634, 299] width 121 height 37
drag, startPoint x: 638, startPoint y: 240, endPoint x: 565, endPoint y: 249, distance: 73.6
click at [574, 280] on span "IMP003-0281-ZMS-MRV-WS1" at bounding box center [634, 299] width 121 height 37
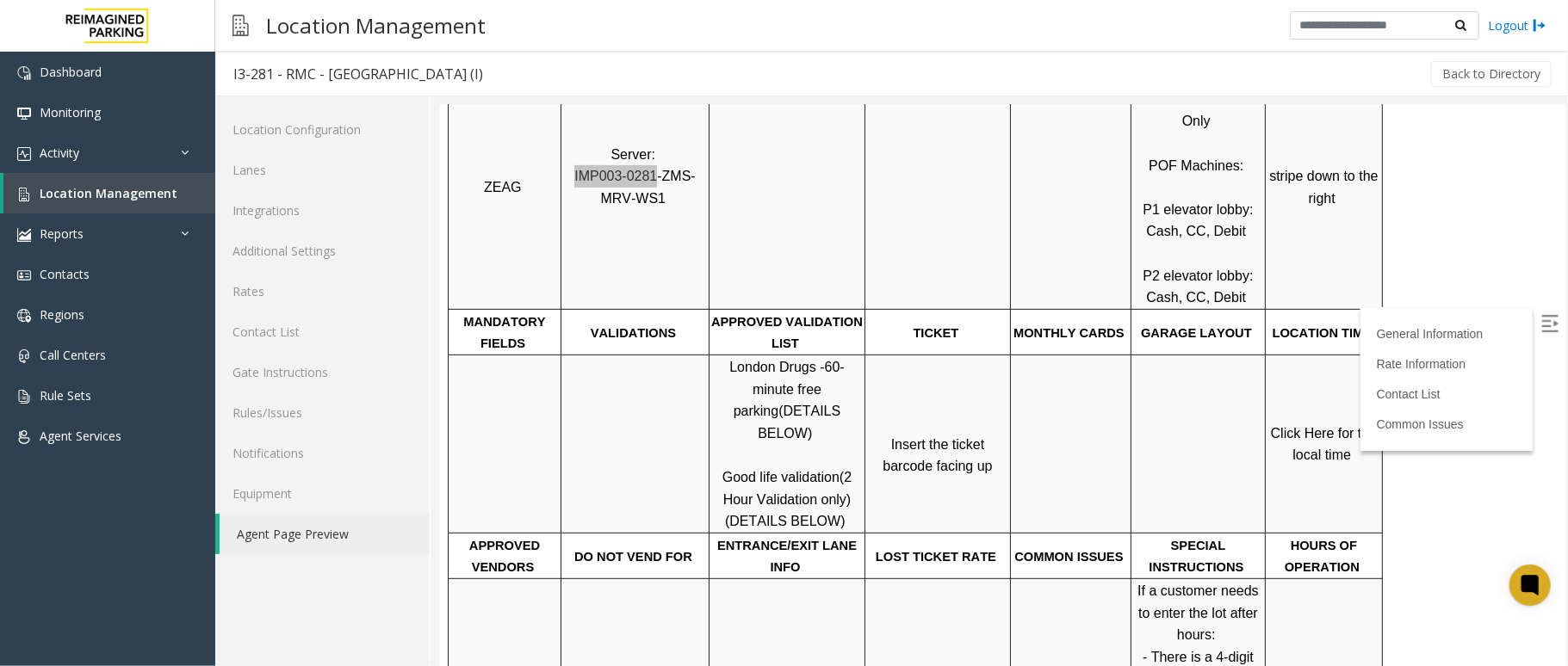
scroll to position [415, 0]
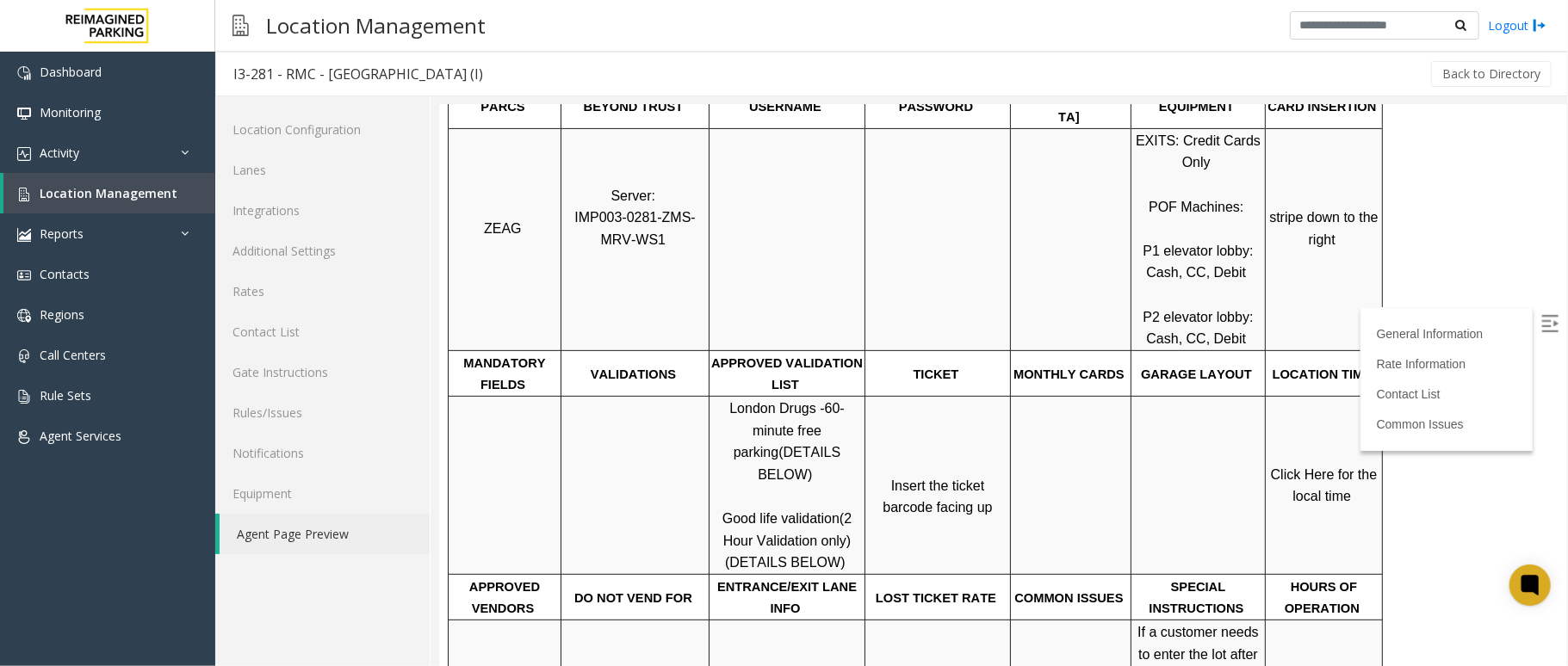
click at [1323, 466] on span "Click Here for the local time" at bounding box center [1325, 485] width 111 height 37
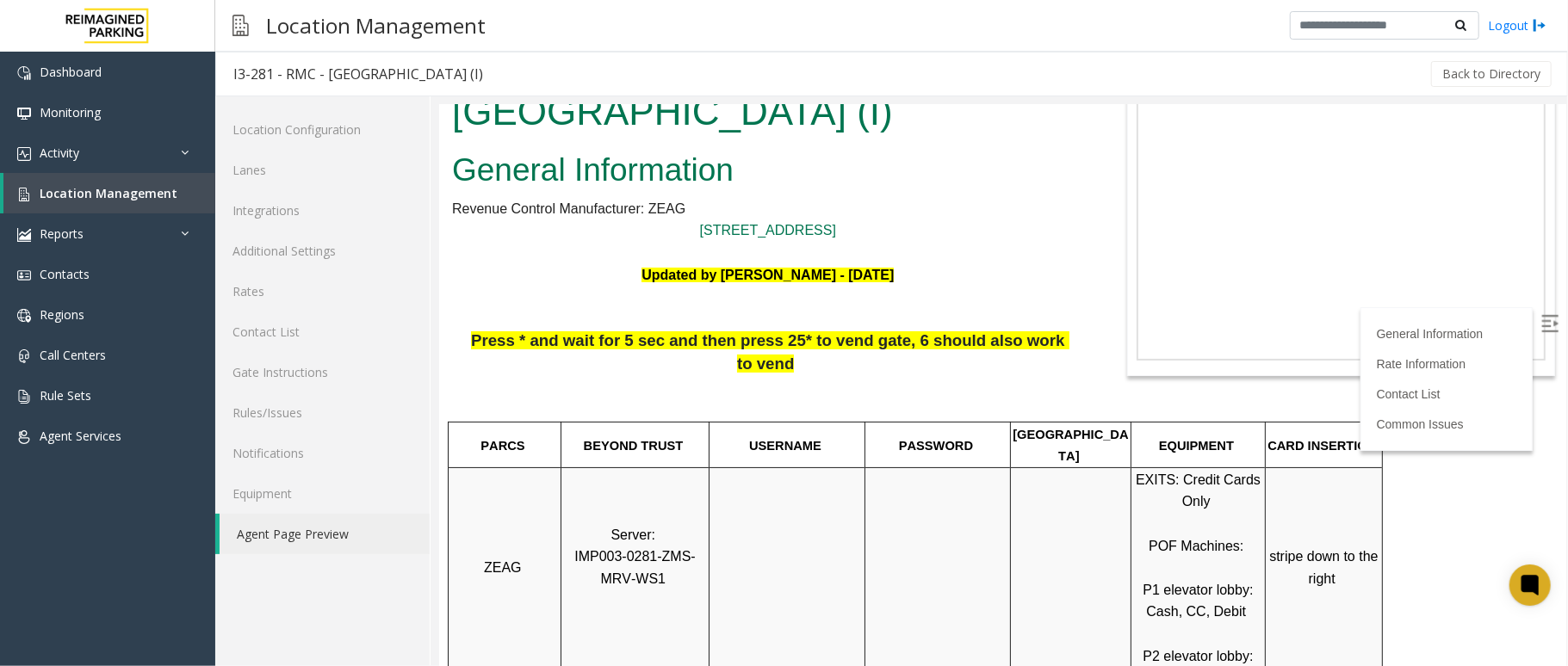
scroll to position [70, 0]
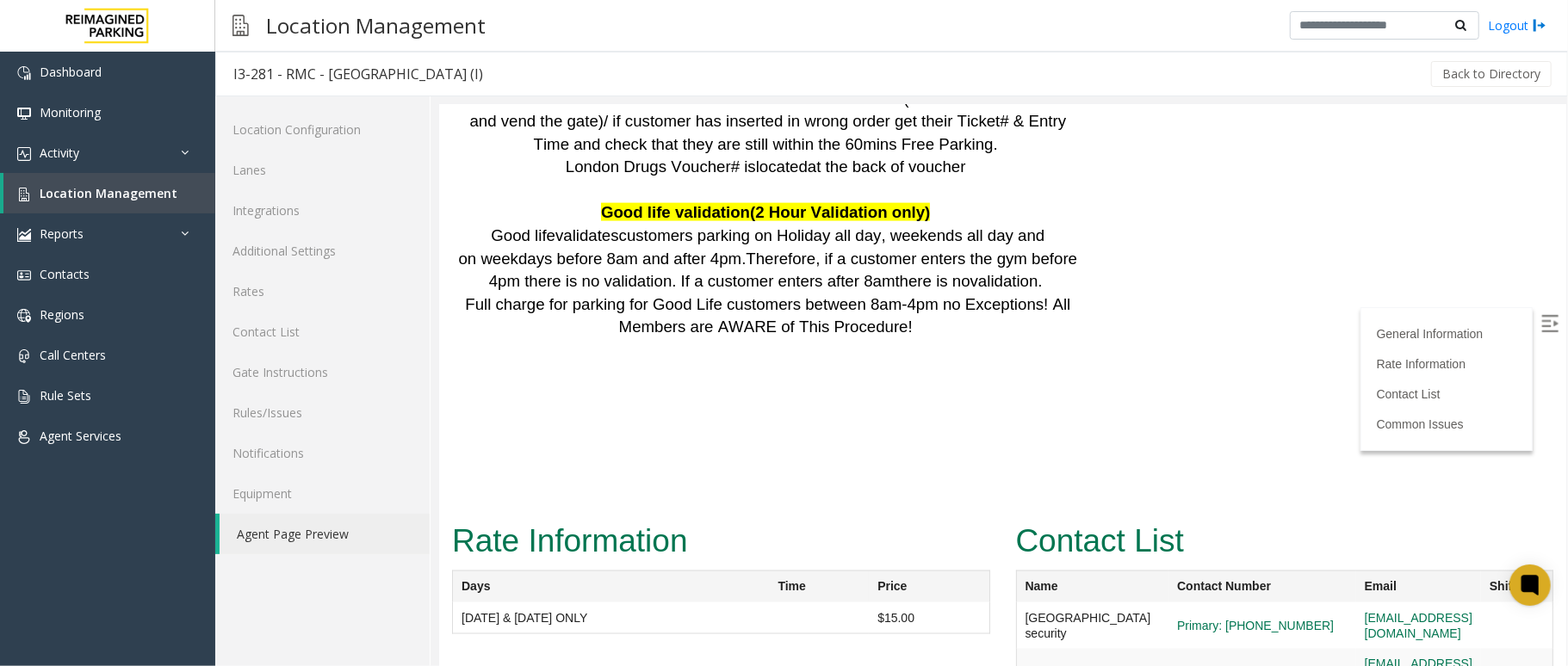
scroll to position [1678, 0]
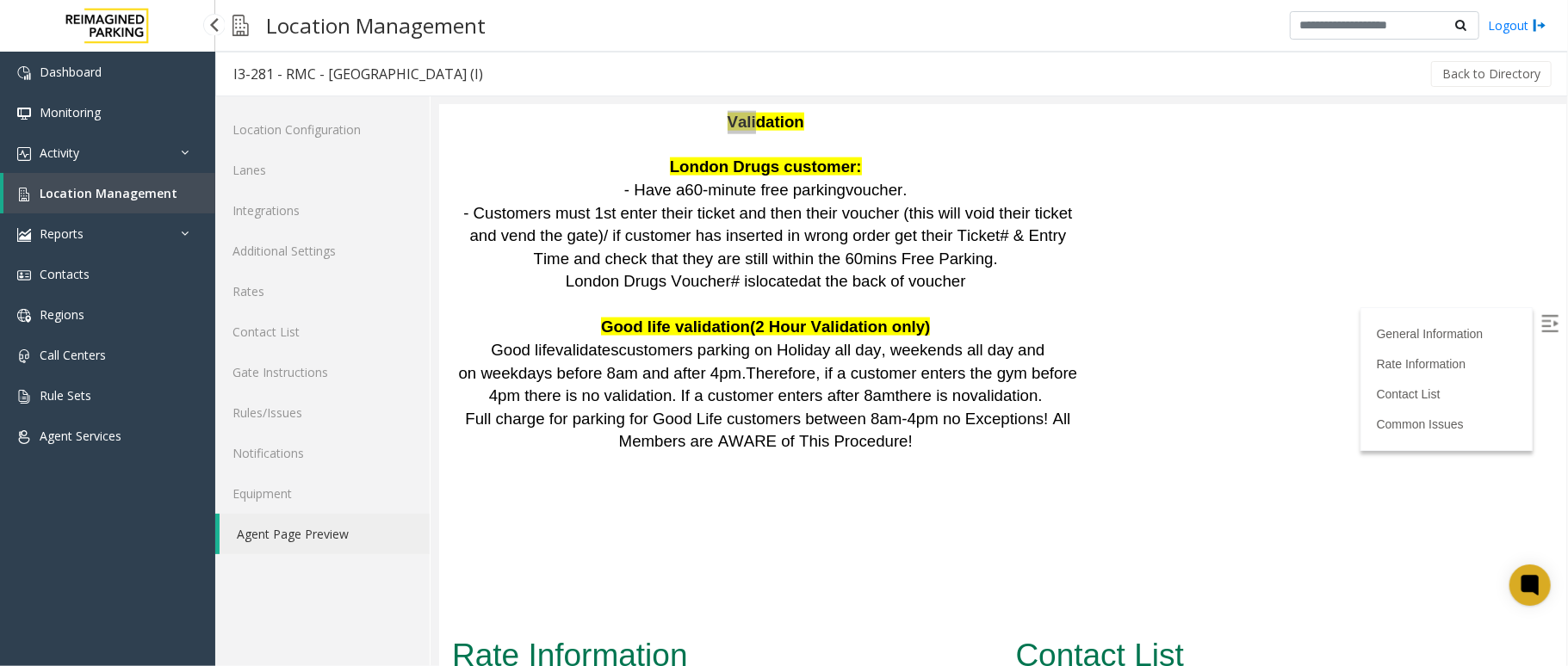
click at [194, 198] on link "Location Management" at bounding box center [110, 193] width 212 height 40
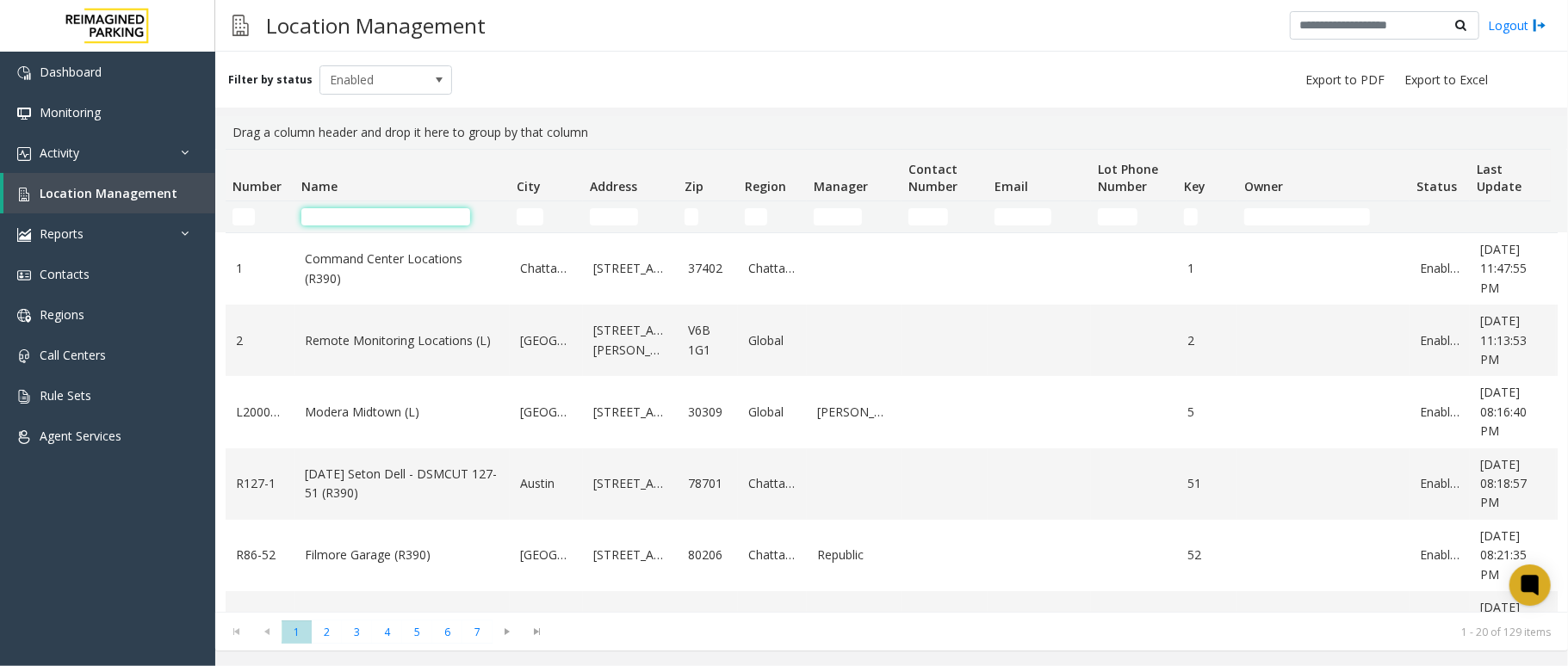
click at [418, 213] on input "Name Filter" at bounding box center [385, 217] width 169 height 17
click at [376, 215] on input "Name Filter" at bounding box center [385, 217] width 169 height 17
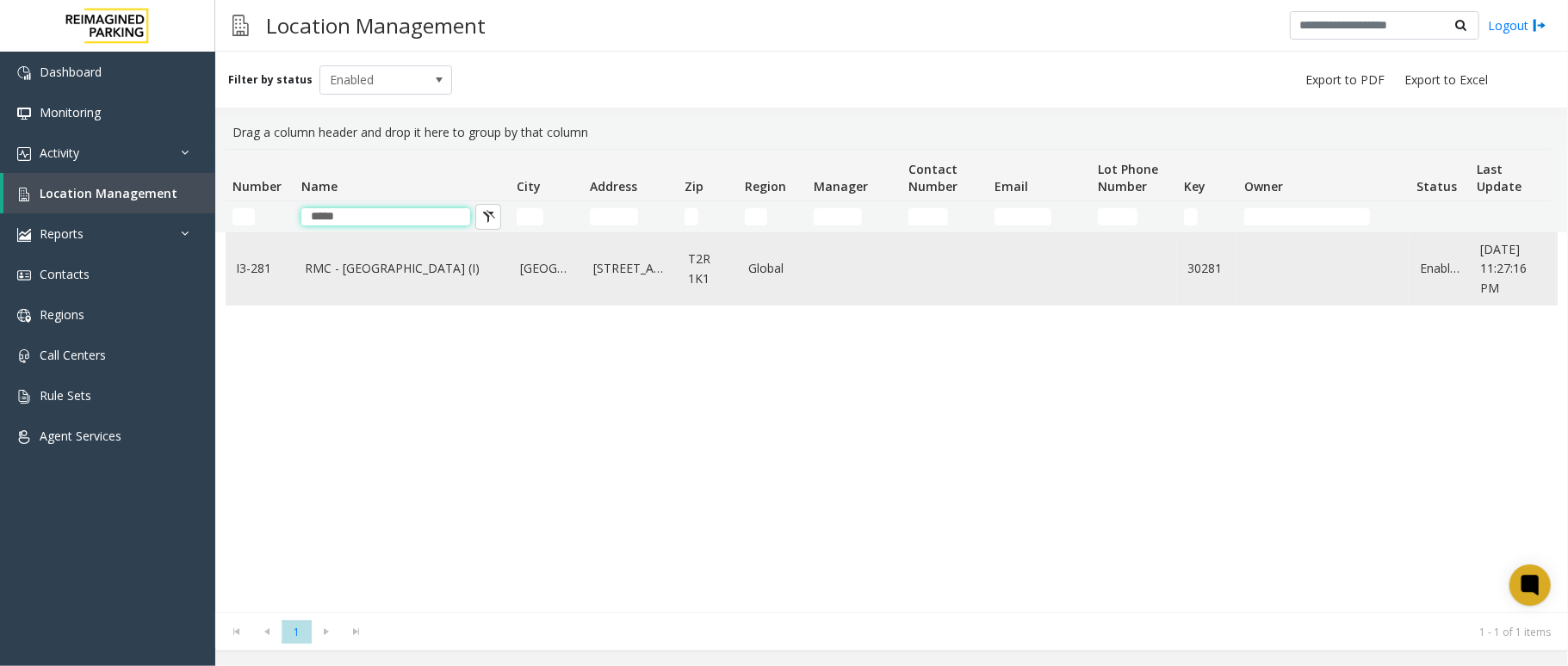
type input "*****"
click at [400, 269] on link "RMC - [GEOGRAPHIC_DATA] (I)" at bounding box center [402, 268] width 194 height 19
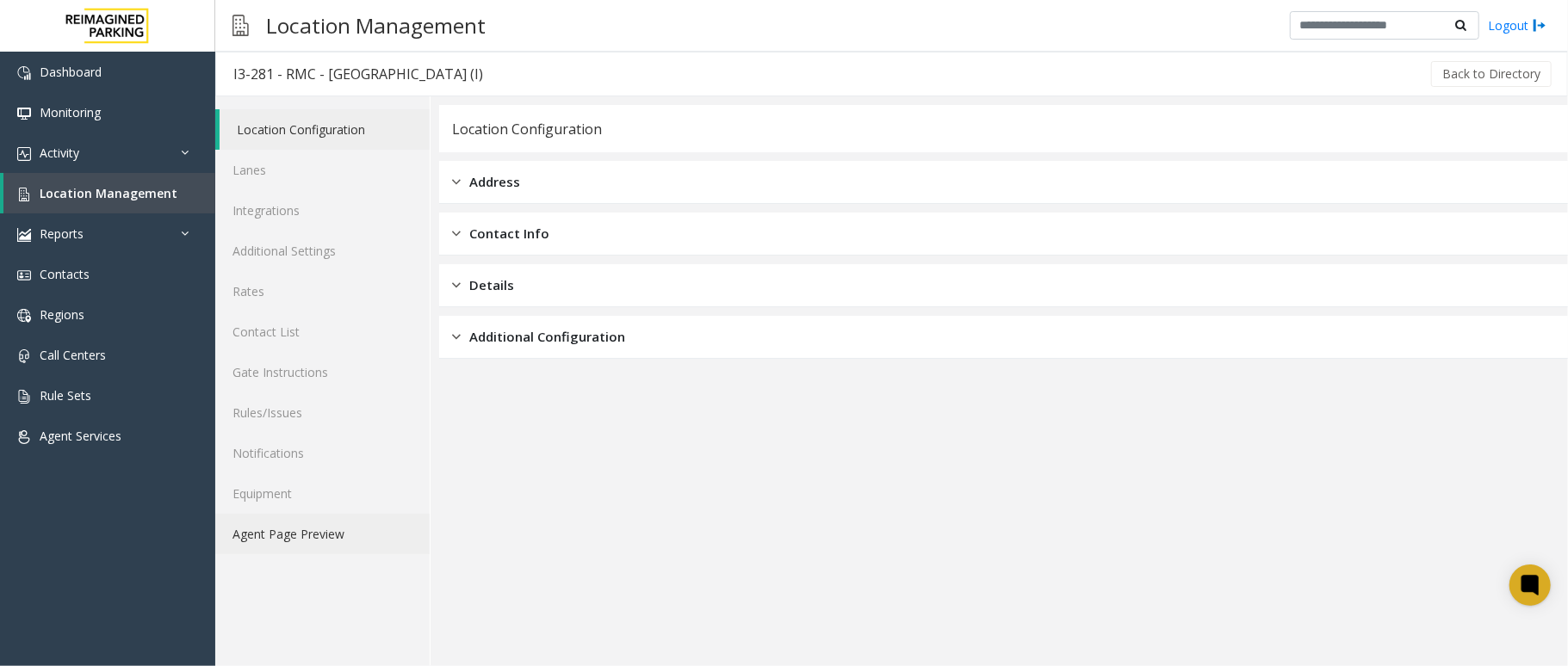
click at [281, 531] on link "Agent Page Preview" at bounding box center [322, 533] width 214 height 40
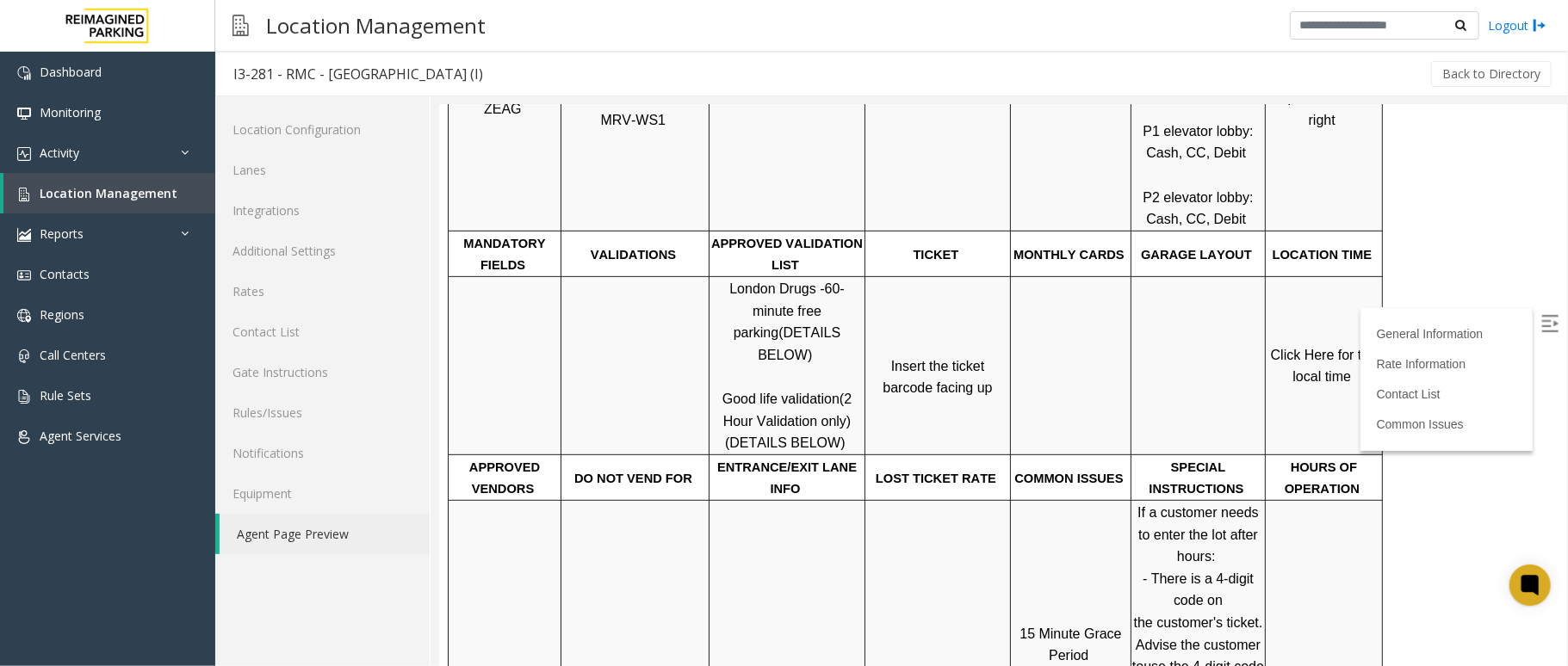
scroll to position [573, 0]
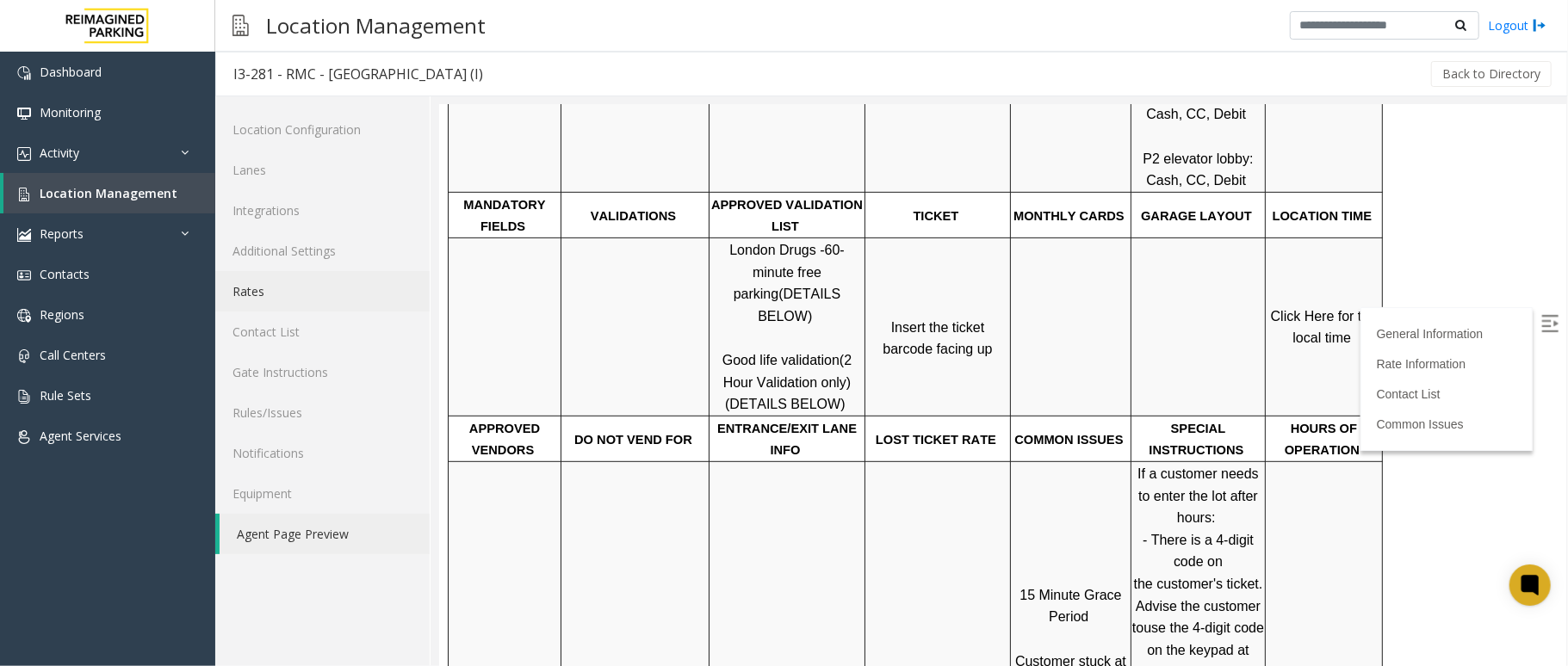
click at [276, 300] on link "Rates" at bounding box center [322, 291] width 214 height 40
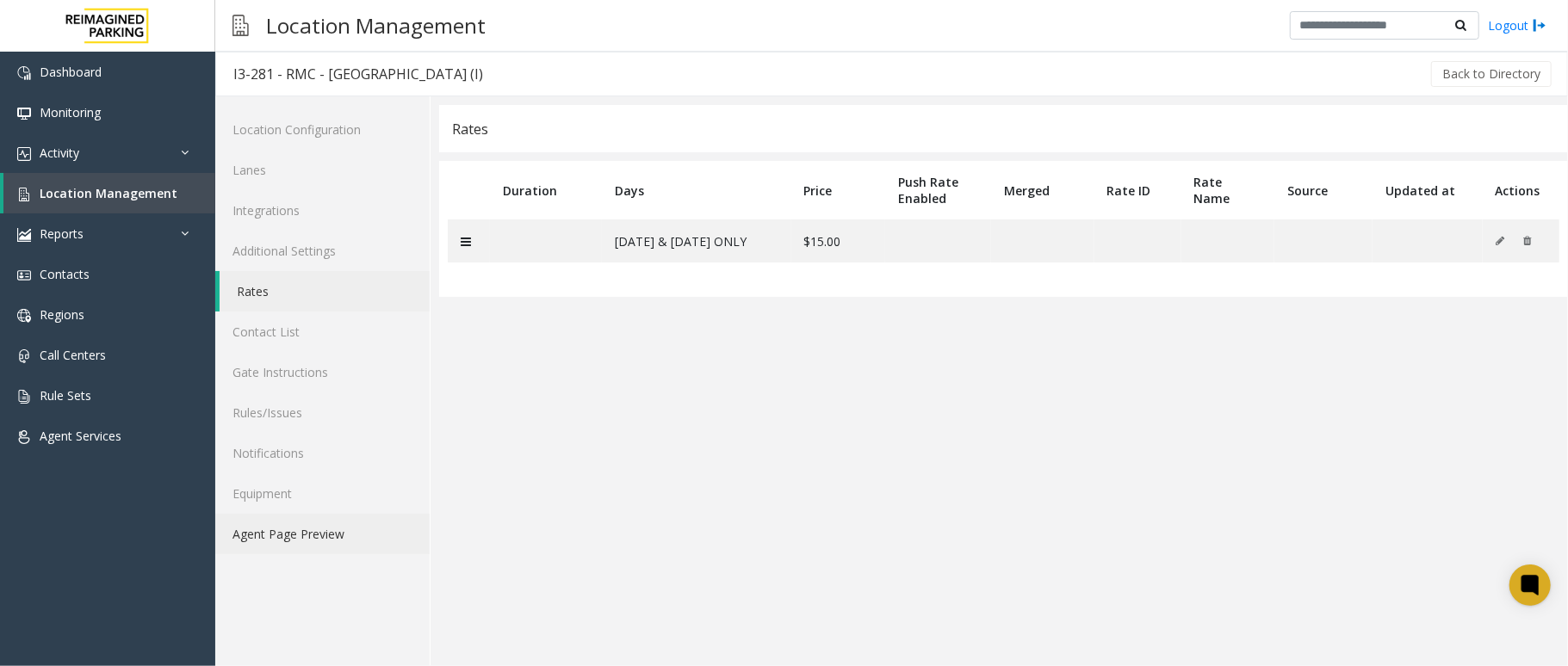
click at [287, 530] on link "Agent Page Preview" at bounding box center [322, 533] width 214 height 40
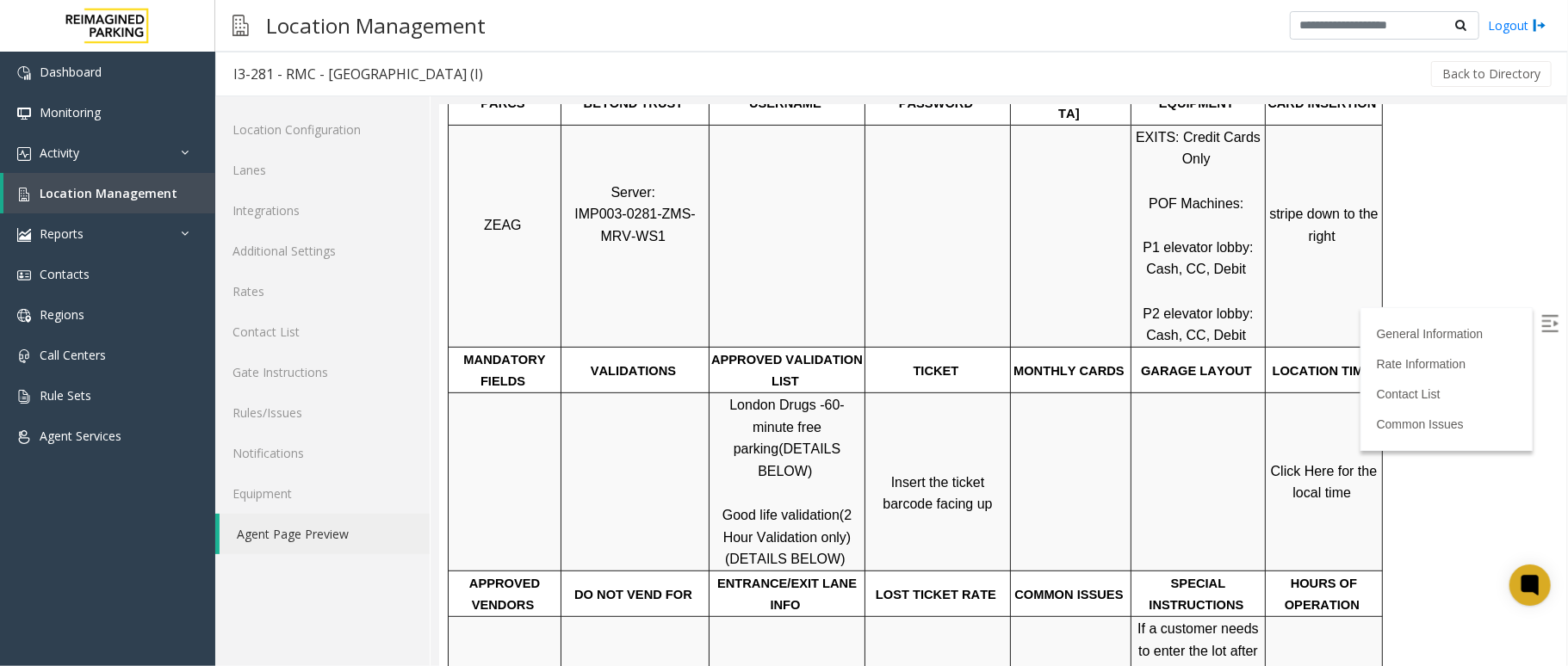
scroll to position [459, 0]
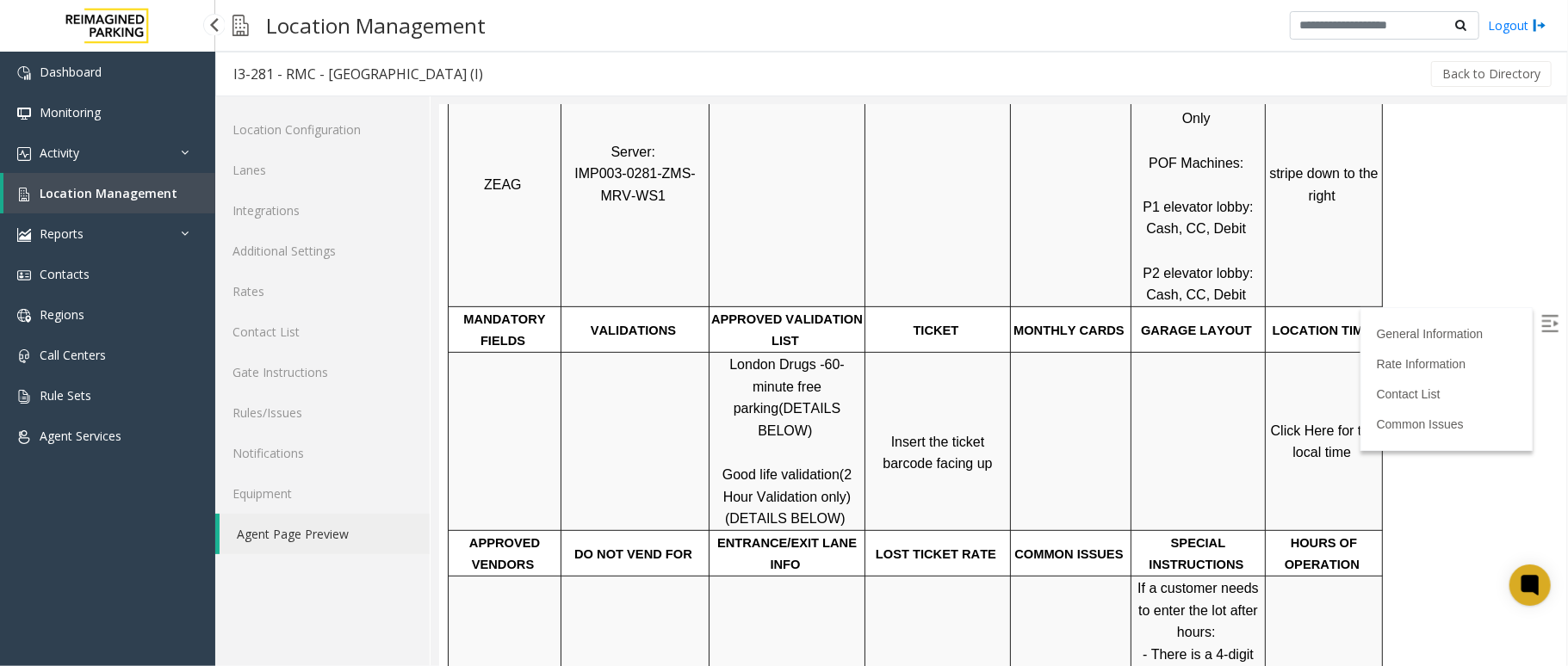
click at [148, 181] on link "Location Management" at bounding box center [110, 193] width 212 height 40
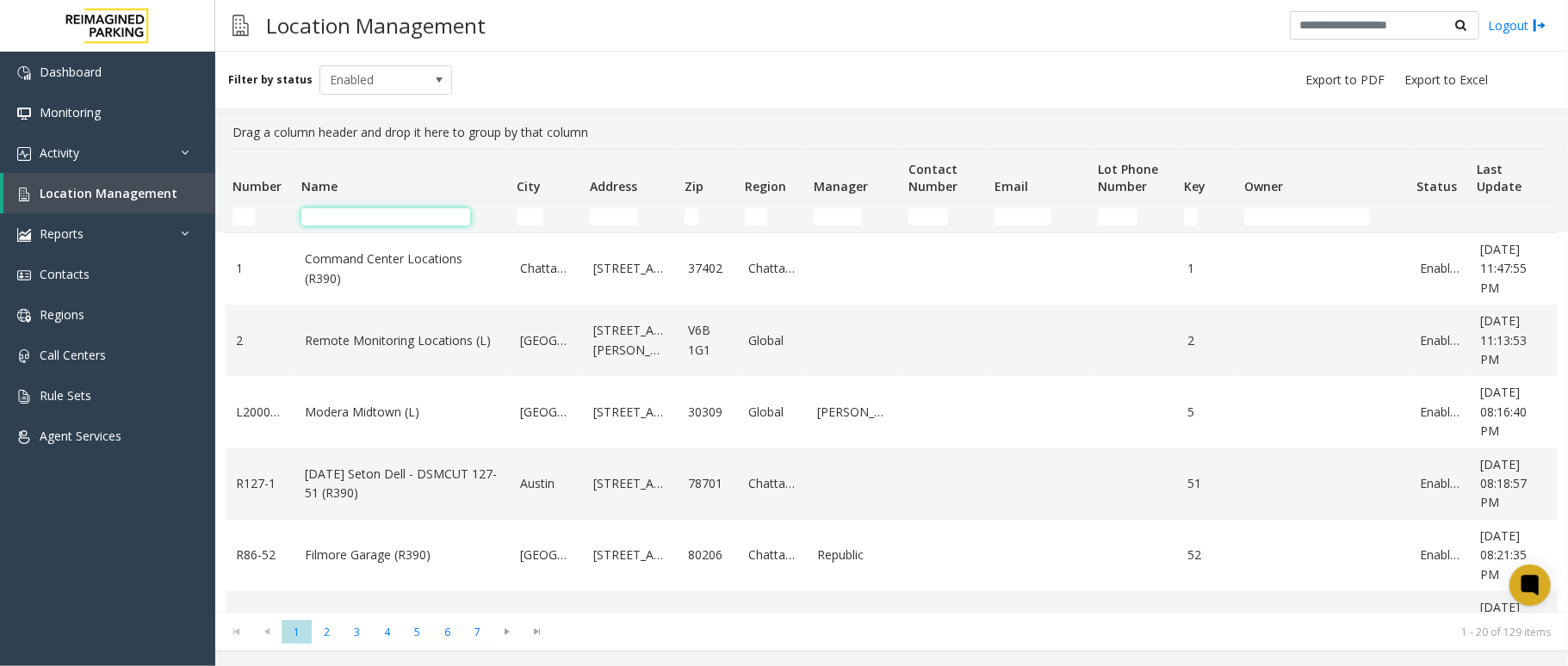
click at [339, 209] on input "Name Filter" at bounding box center [385, 217] width 169 height 17
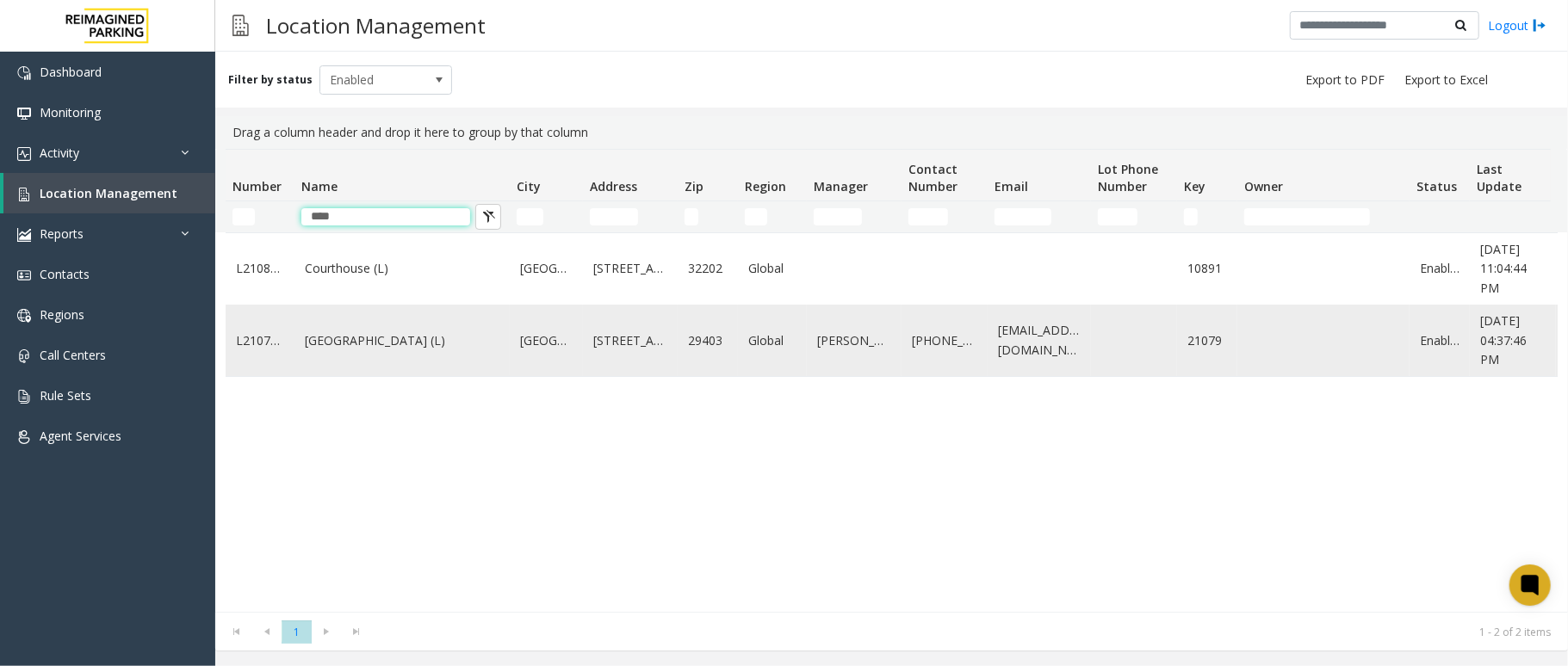
type input "****"
click at [357, 339] on link "[GEOGRAPHIC_DATA] (L)" at bounding box center [402, 341] width 194 height 19
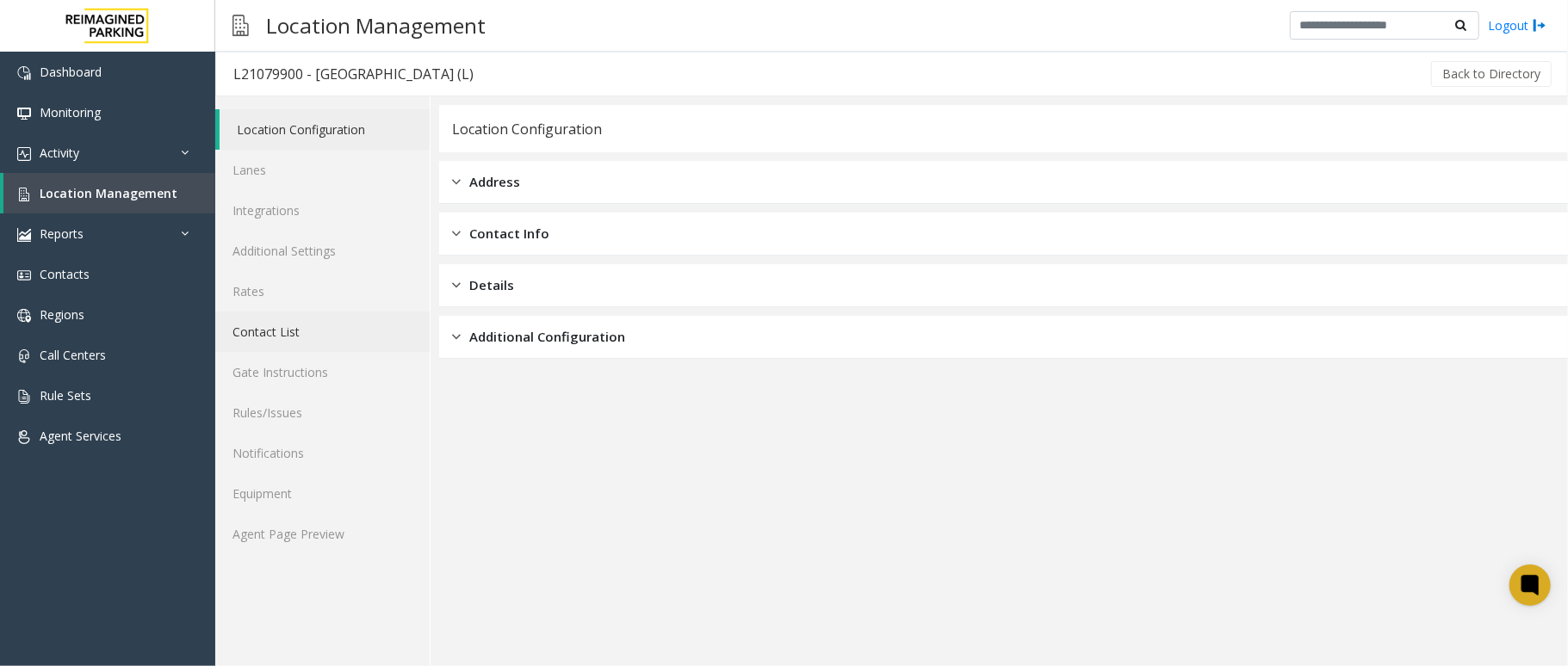
click at [297, 334] on link "Contact List" at bounding box center [322, 332] width 214 height 40
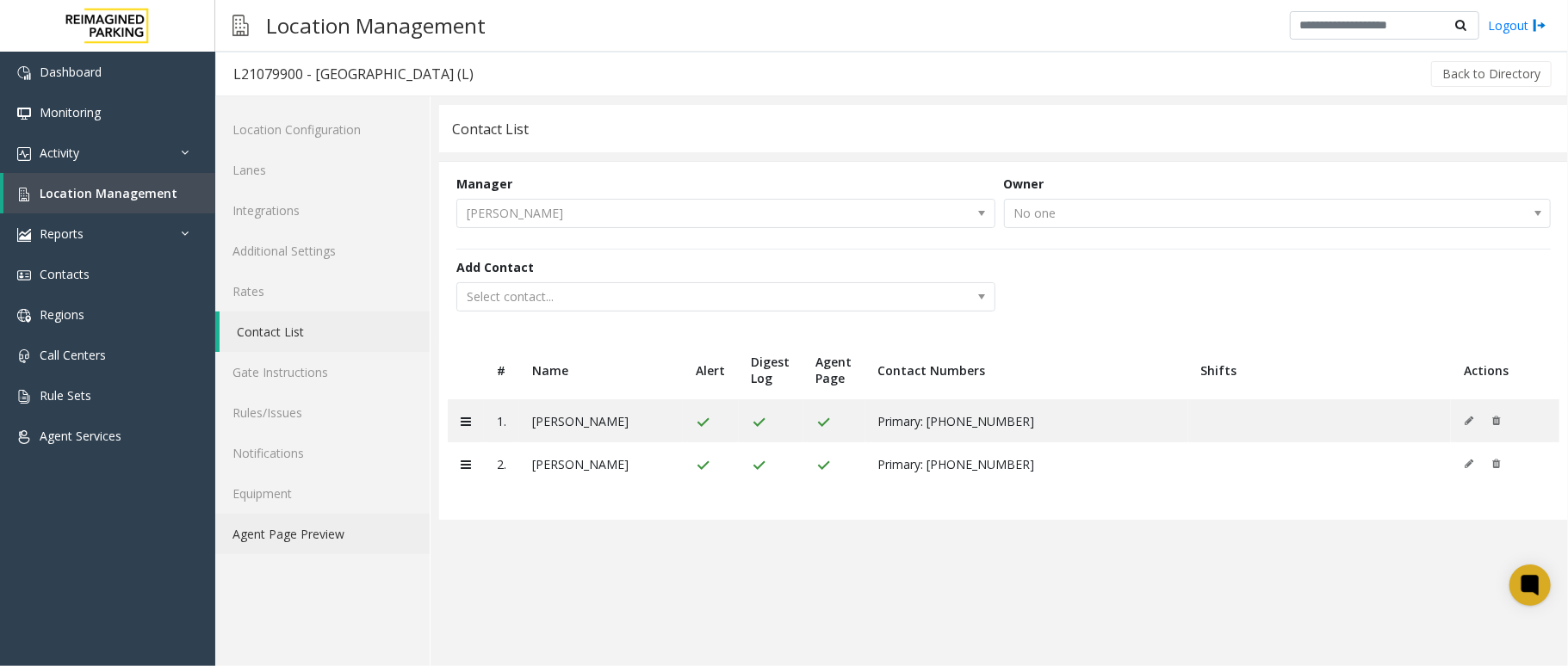
click at [342, 535] on link "Agent Page Preview" at bounding box center [322, 533] width 214 height 40
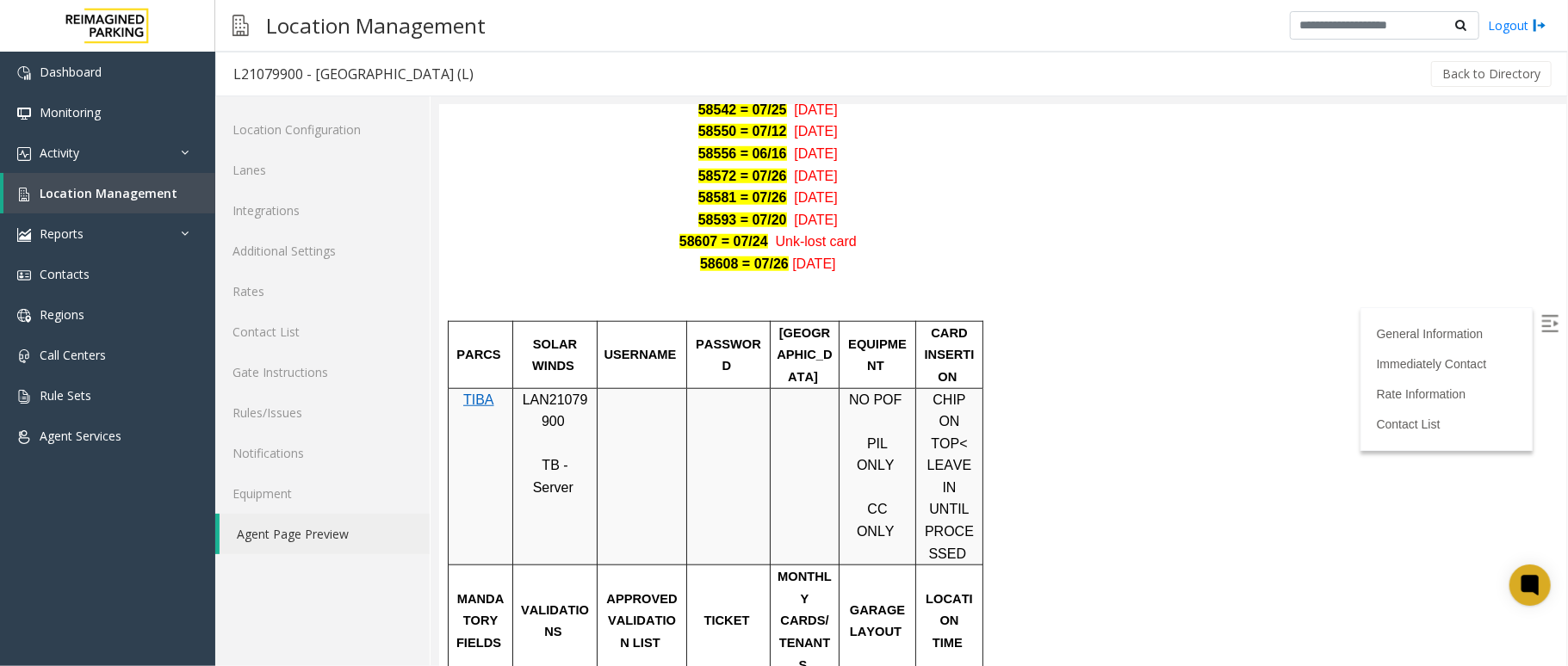
scroll to position [1033, 0]
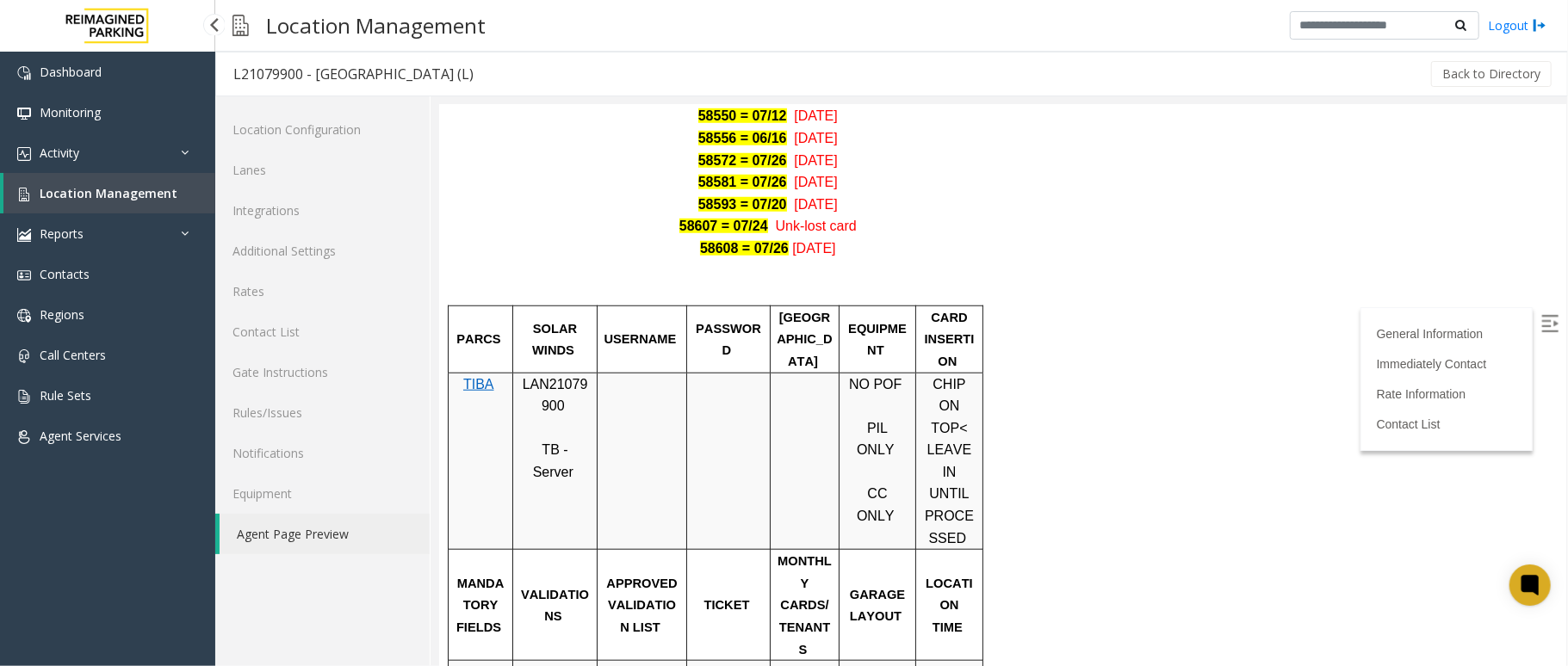
click at [189, 190] on link "Location Management" at bounding box center [110, 193] width 212 height 40
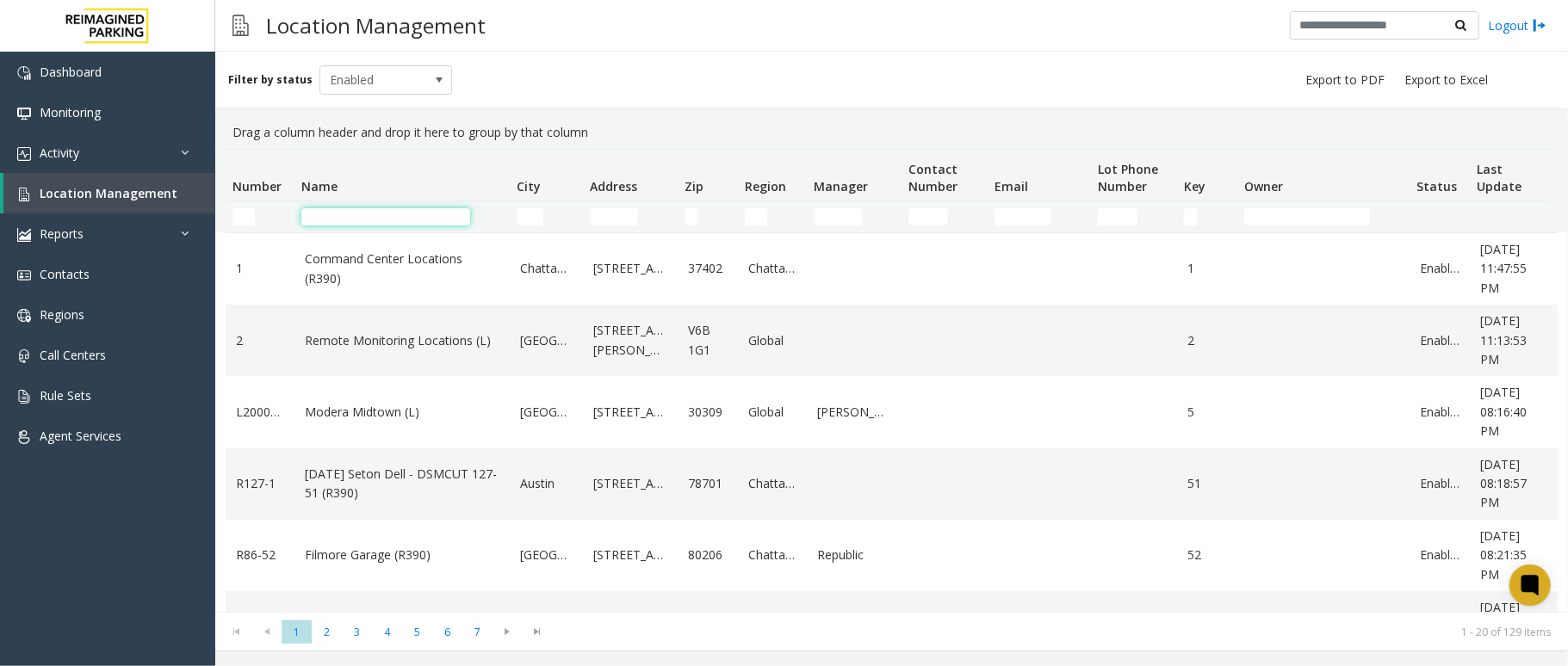
click at [420, 209] on input "Name Filter" at bounding box center [385, 217] width 169 height 17
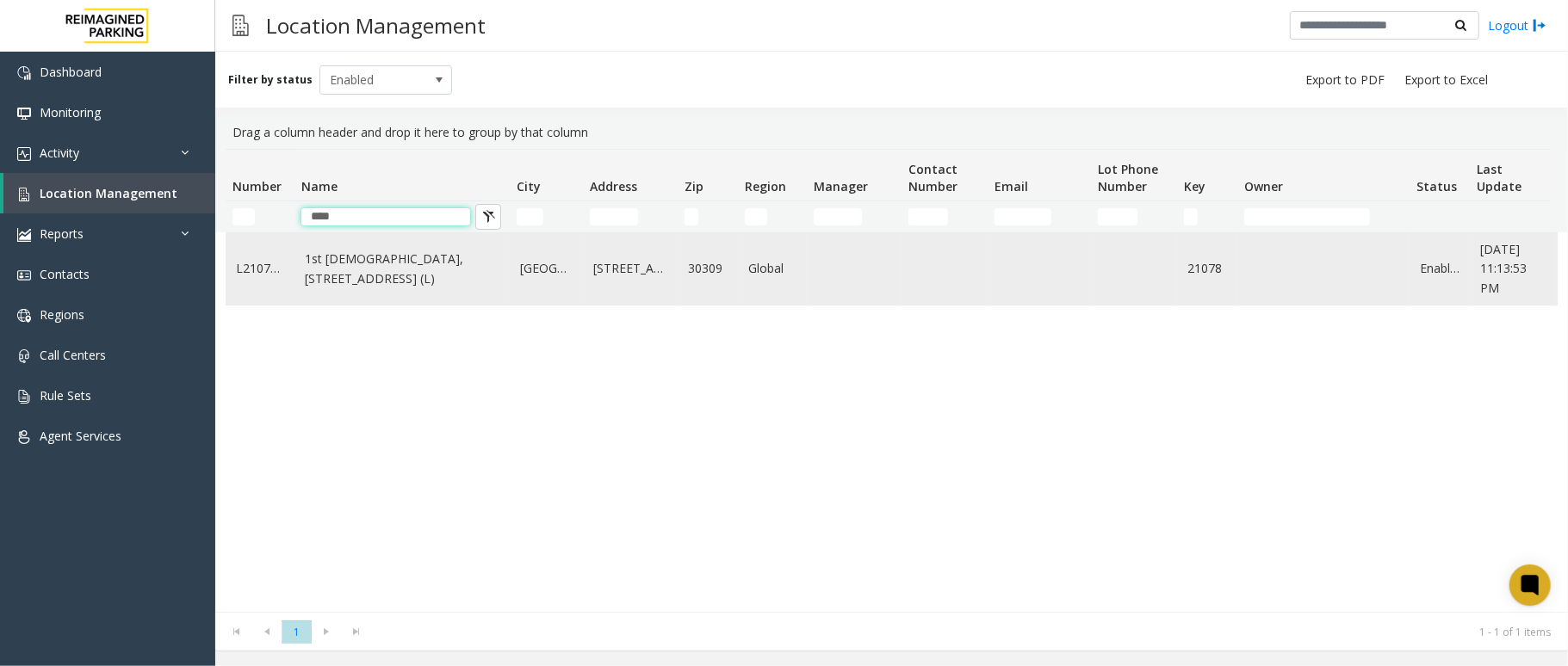
type input "****"
click at [387, 267] on link "1st [DEMOGRAPHIC_DATA], [STREET_ADDRESS] (L)" at bounding box center [402, 268] width 194 height 38
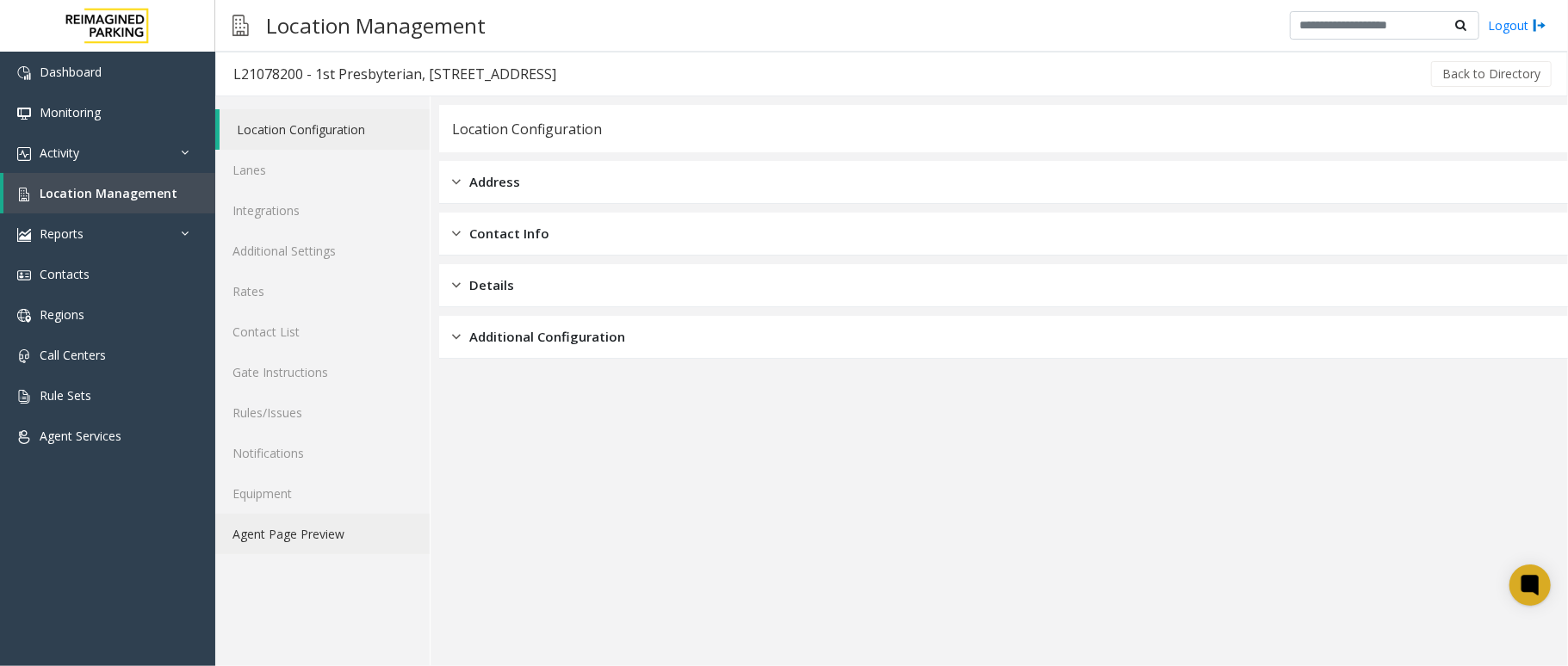
click at [333, 523] on link "Agent Page Preview" at bounding box center [322, 533] width 214 height 40
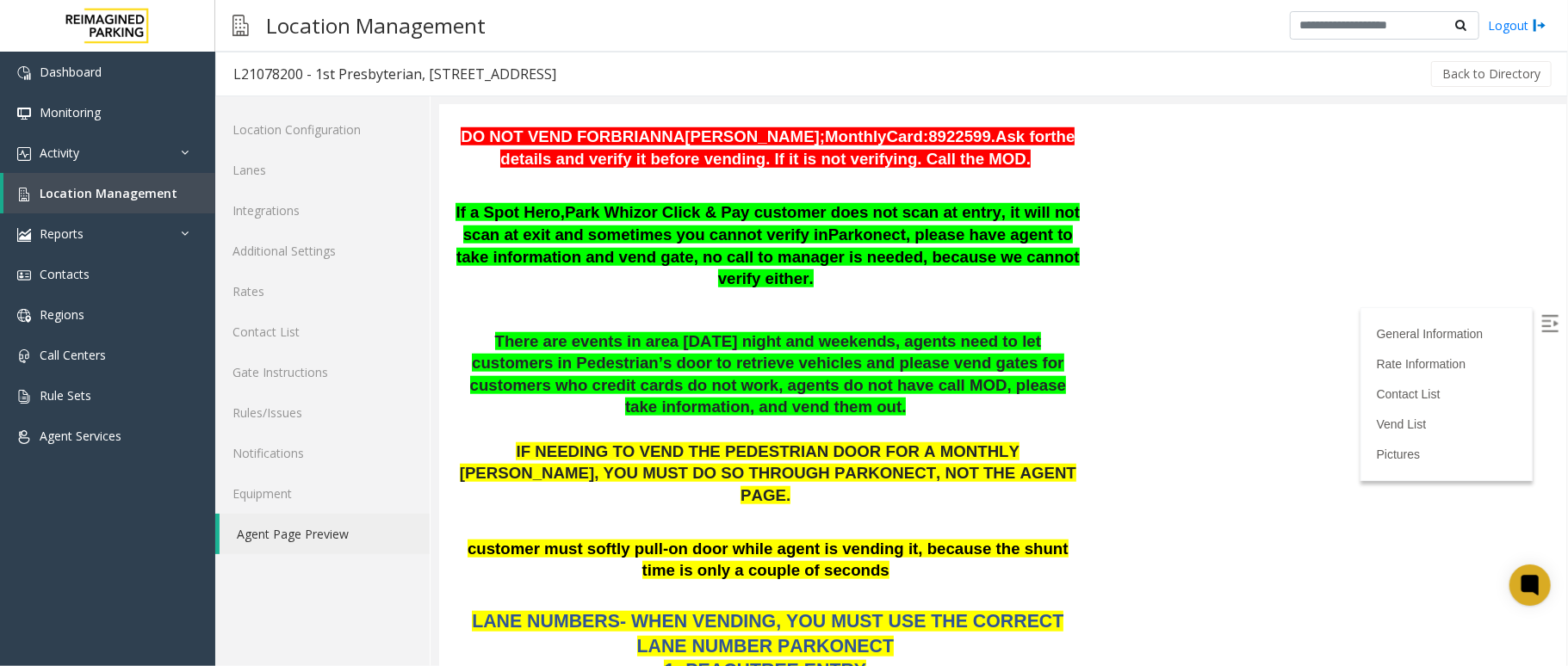
scroll to position [1147, 0]
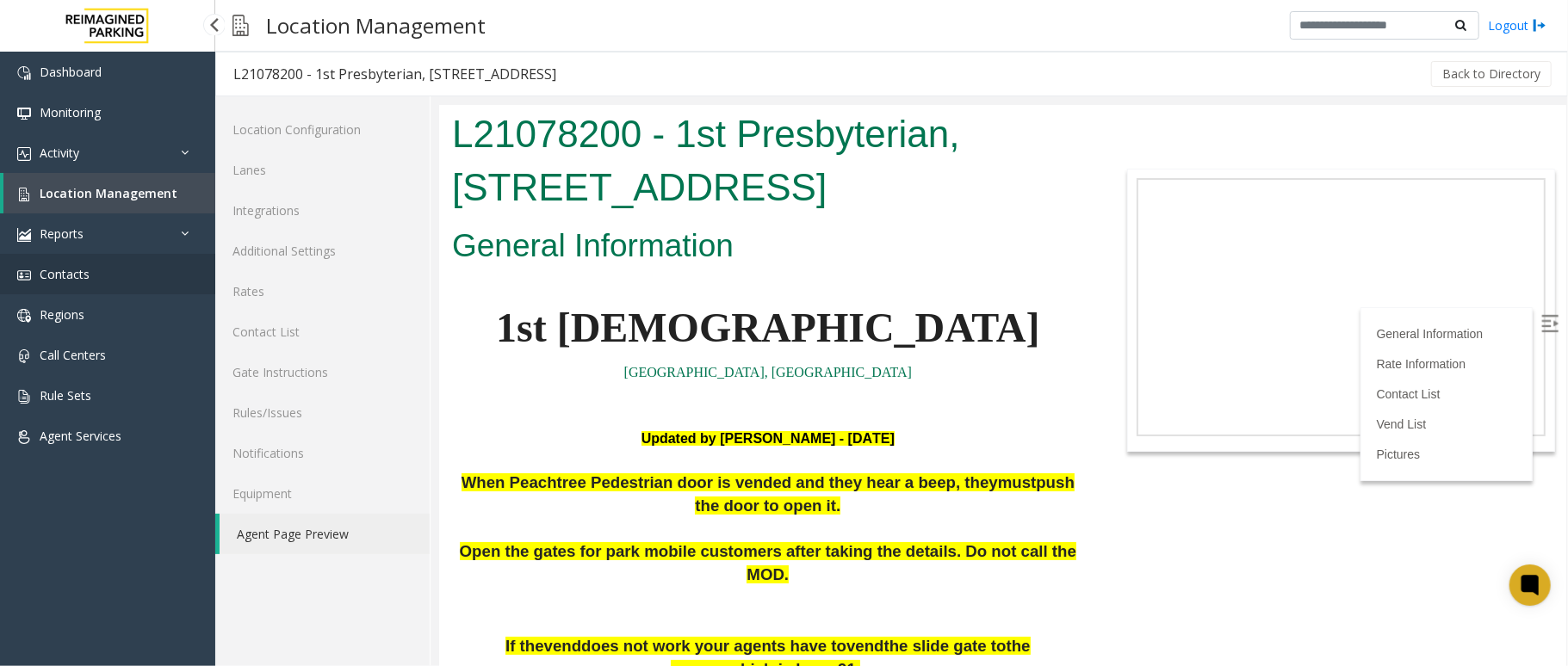
scroll to position [1147, 0]
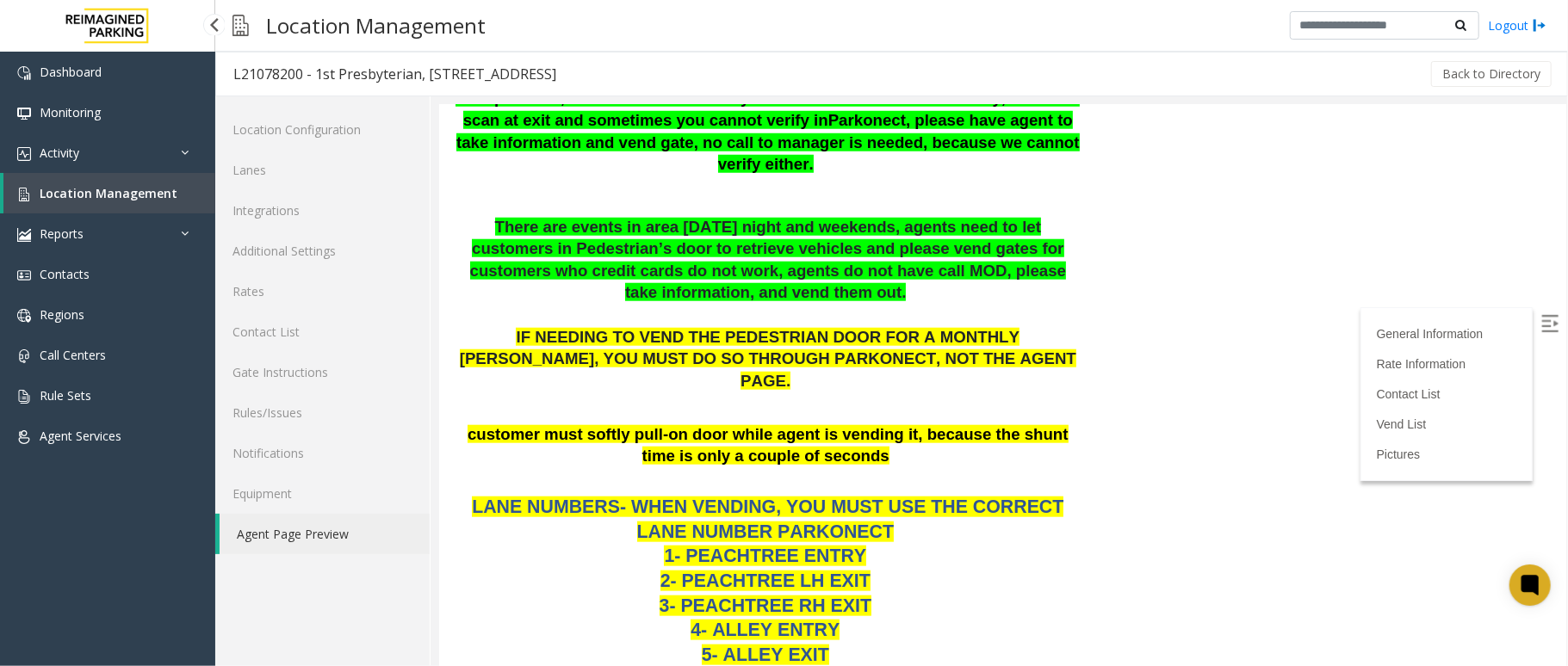
click at [162, 187] on span "Location Management" at bounding box center [108, 193] width 137 height 16
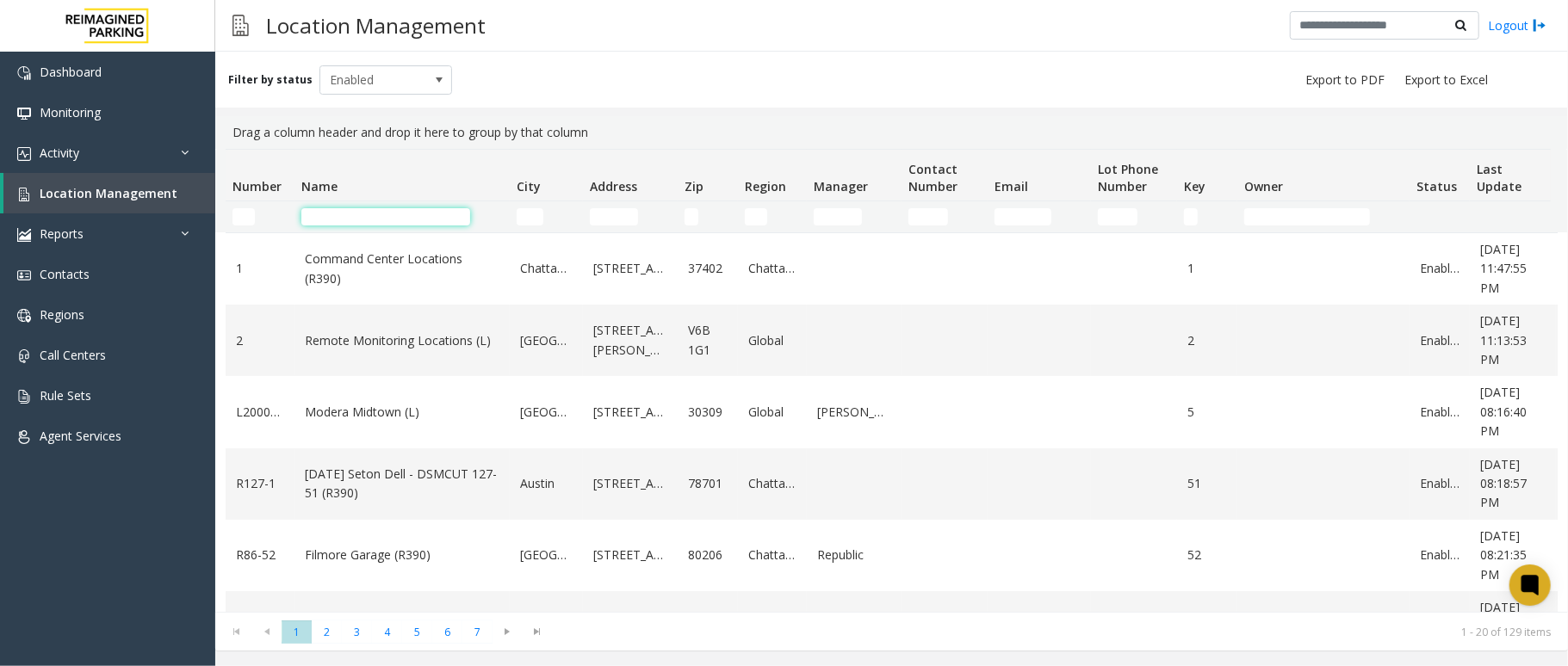
click at [421, 210] on input "Name Filter" at bounding box center [385, 217] width 169 height 17
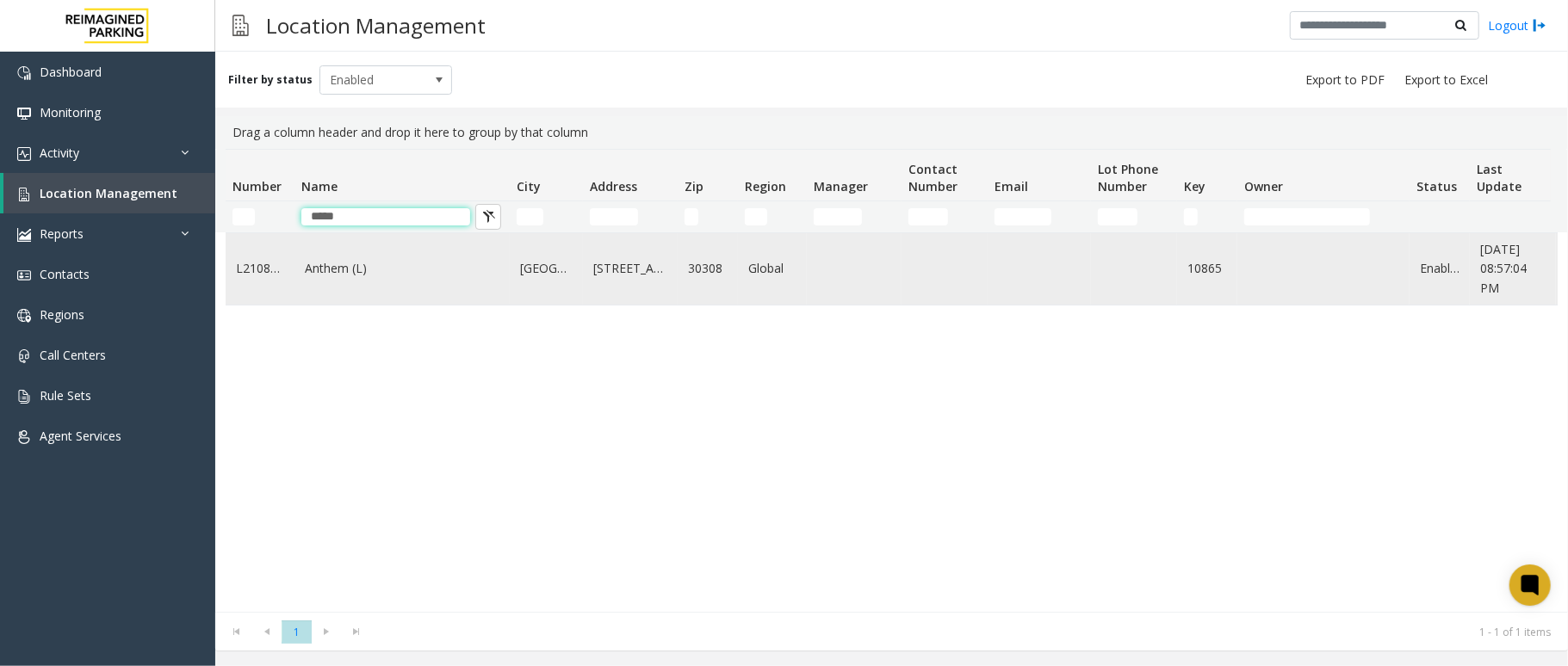
type input "*****"
click at [355, 269] on link "Anthem (L)" at bounding box center [402, 268] width 194 height 19
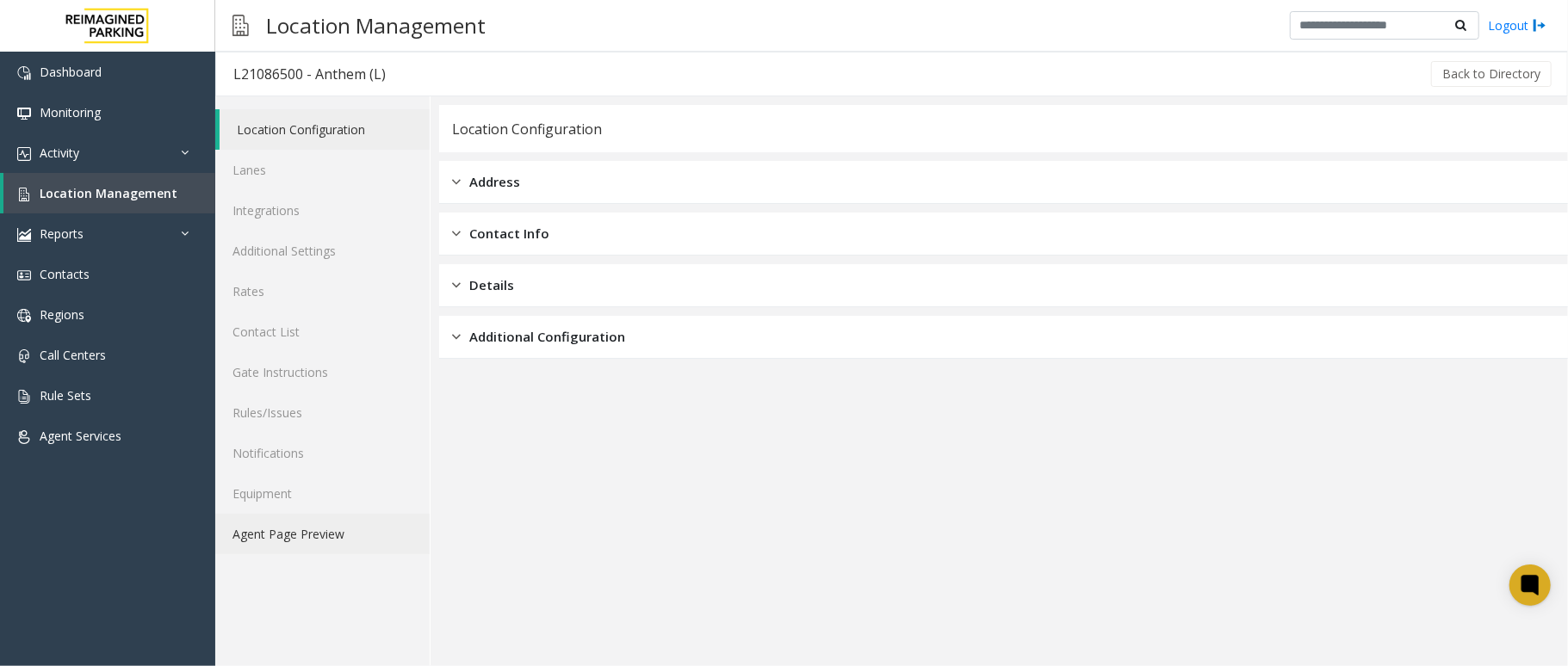
click at [367, 529] on link "Agent Page Preview" at bounding box center [322, 533] width 214 height 40
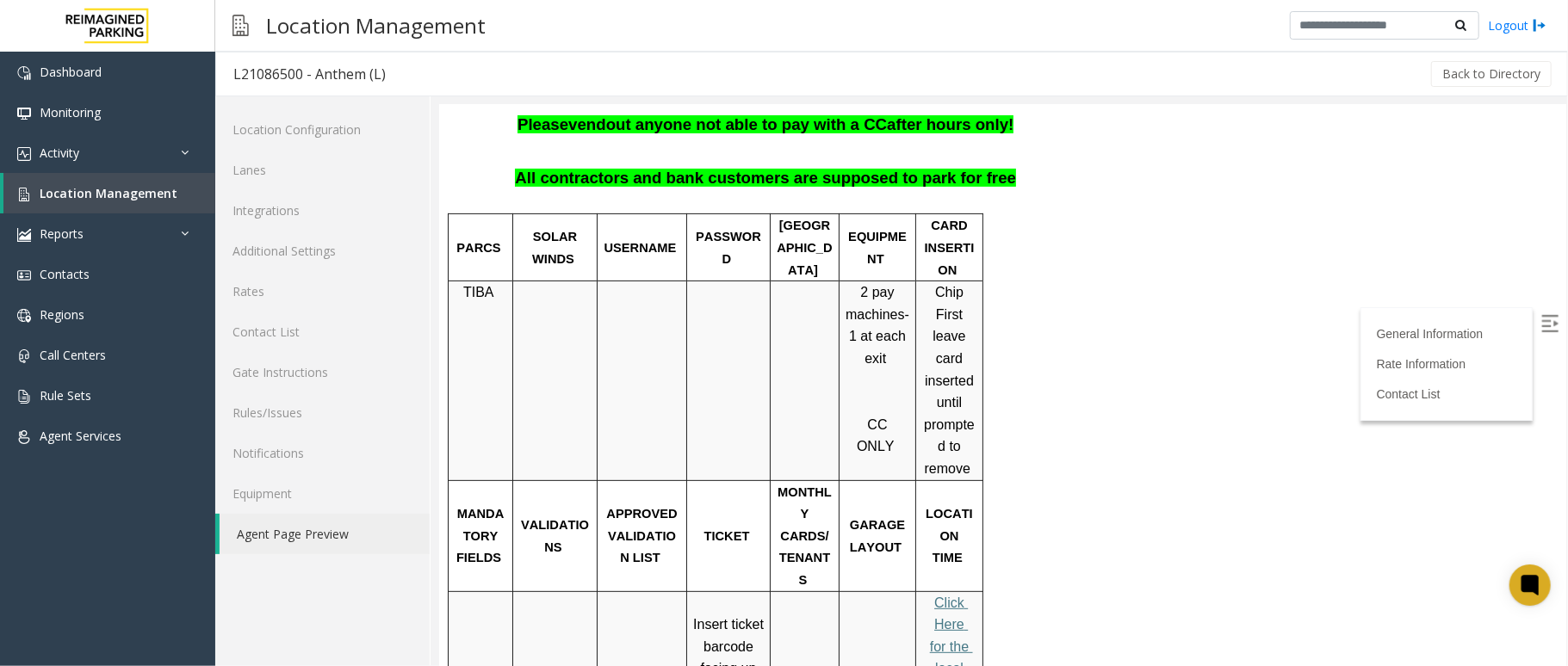
scroll to position [229, 0]
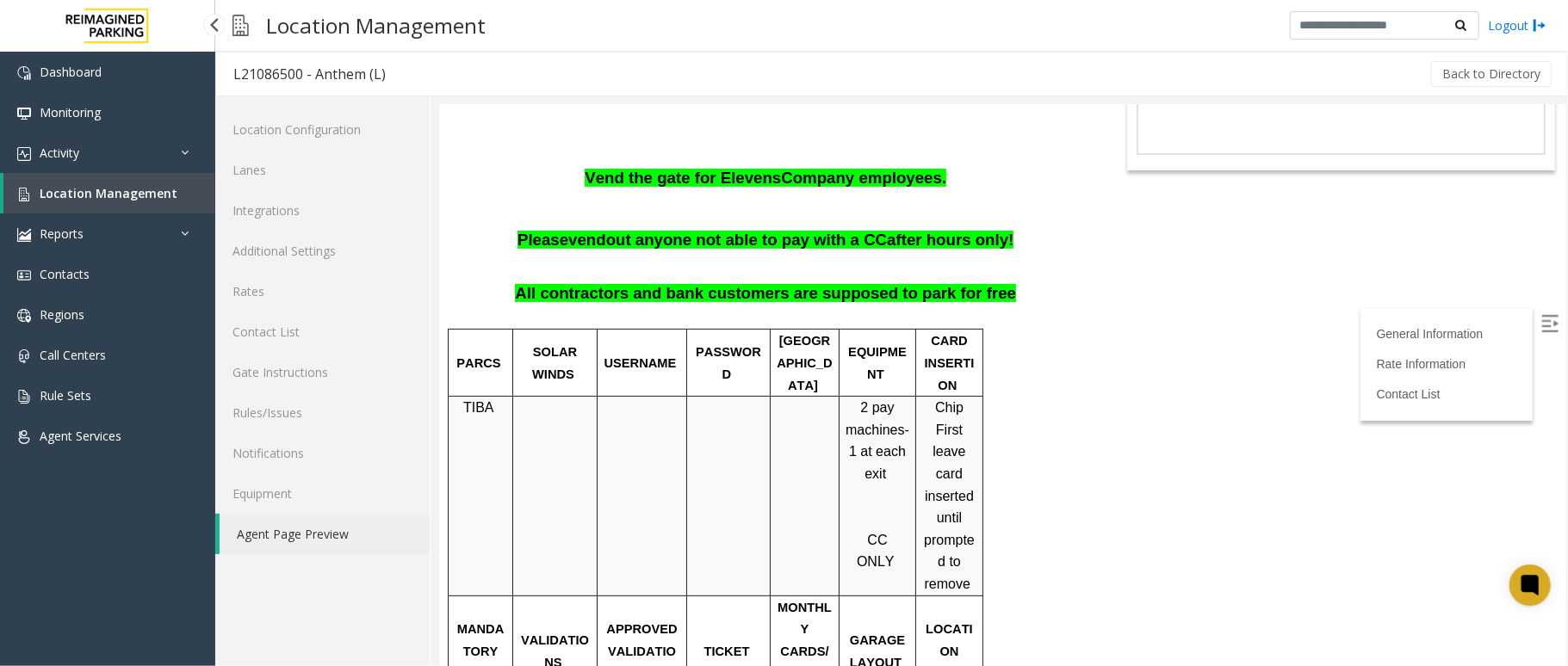
click at [166, 173] on link "Location Management" at bounding box center [110, 193] width 212 height 40
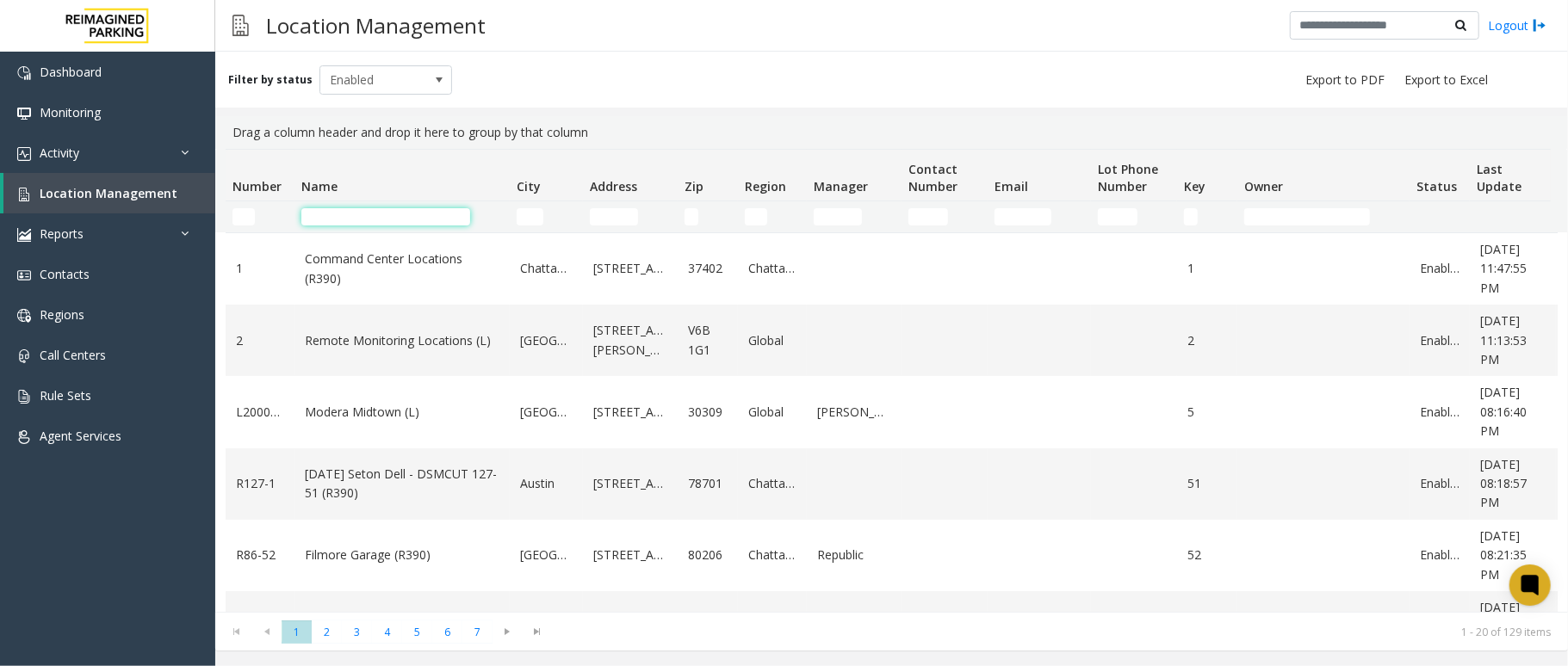
click at [349, 211] on input "Name Filter" at bounding box center [385, 217] width 169 height 17
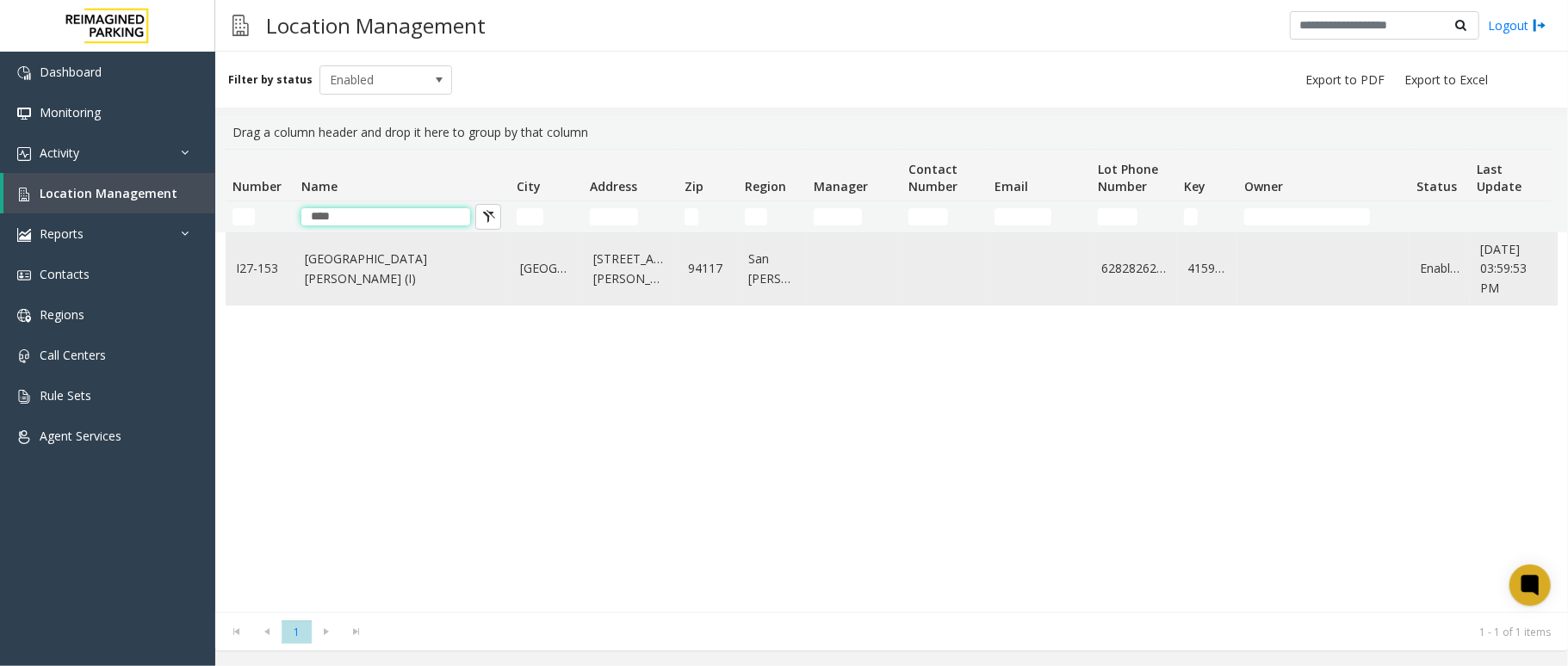
type input "****"
click at [345, 275] on link "St. Mary Medical Center (I)" at bounding box center [402, 268] width 194 height 38
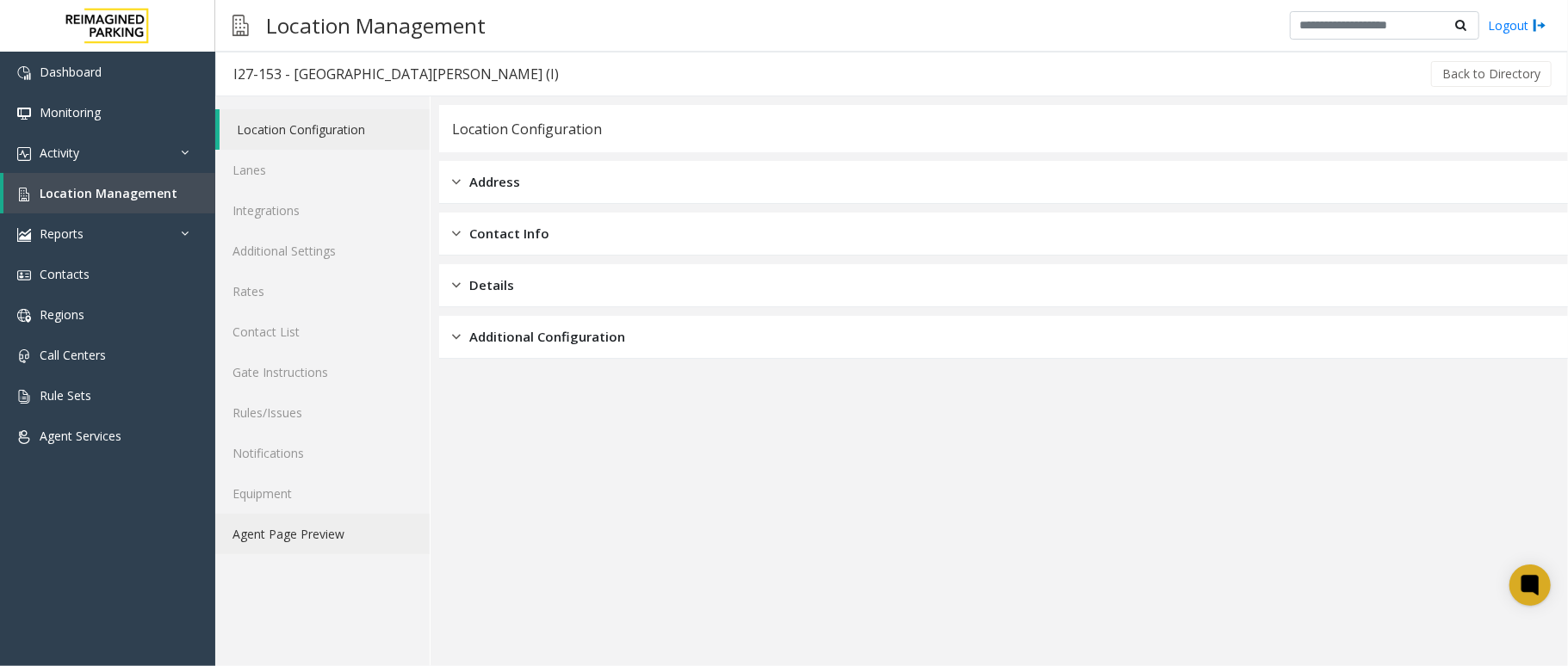
click at [310, 532] on link "Agent Page Preview" at bounding box center [322, 533] width 214 height 40
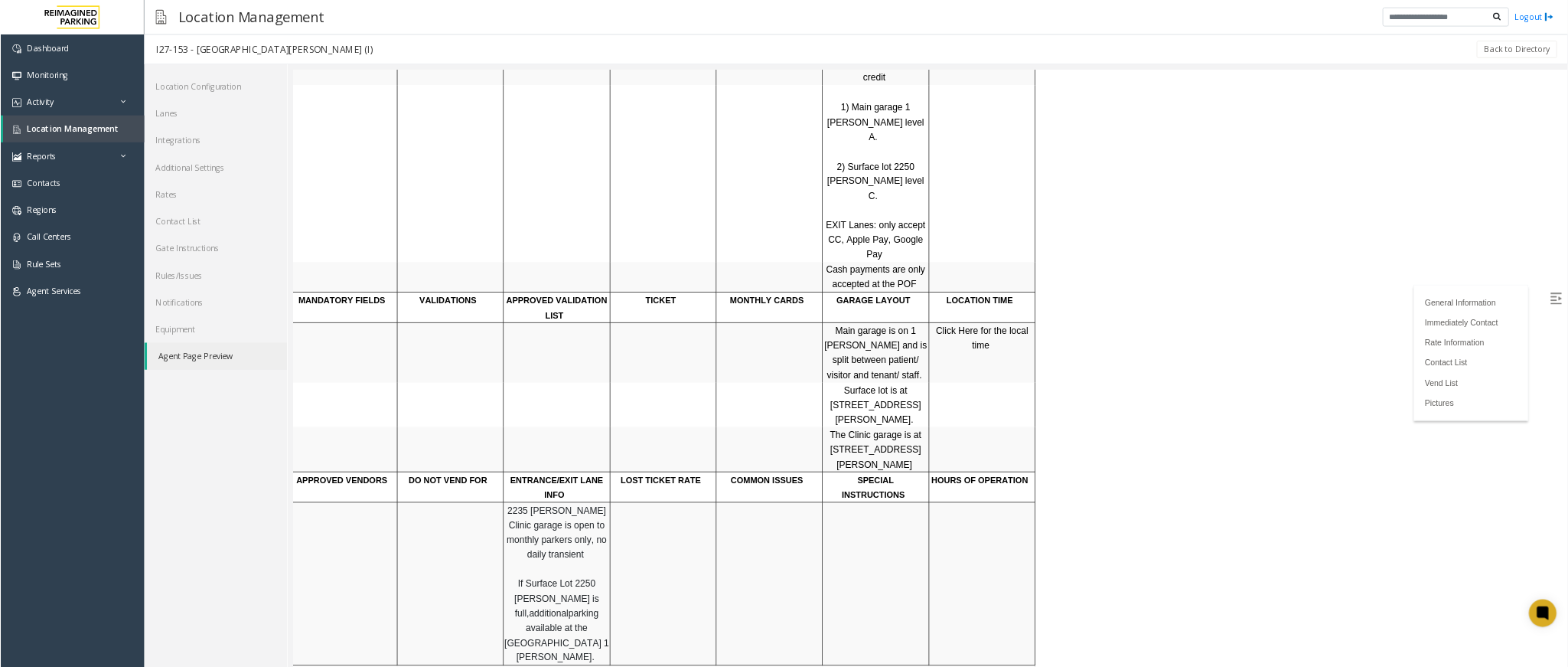
scroll to position [715, 0]
